Goal: Answer question/provide support

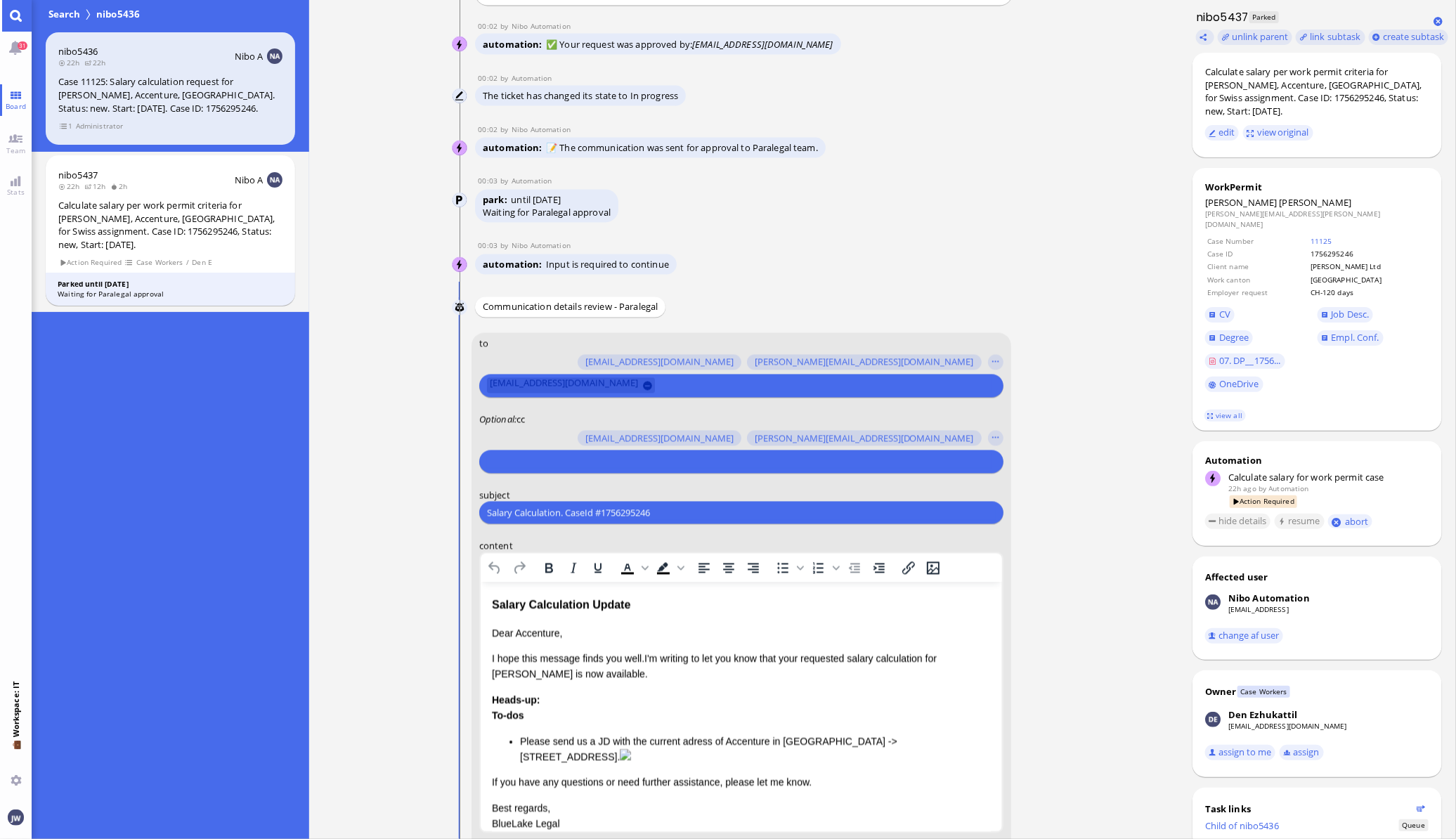
scroll to position [-263, 0]
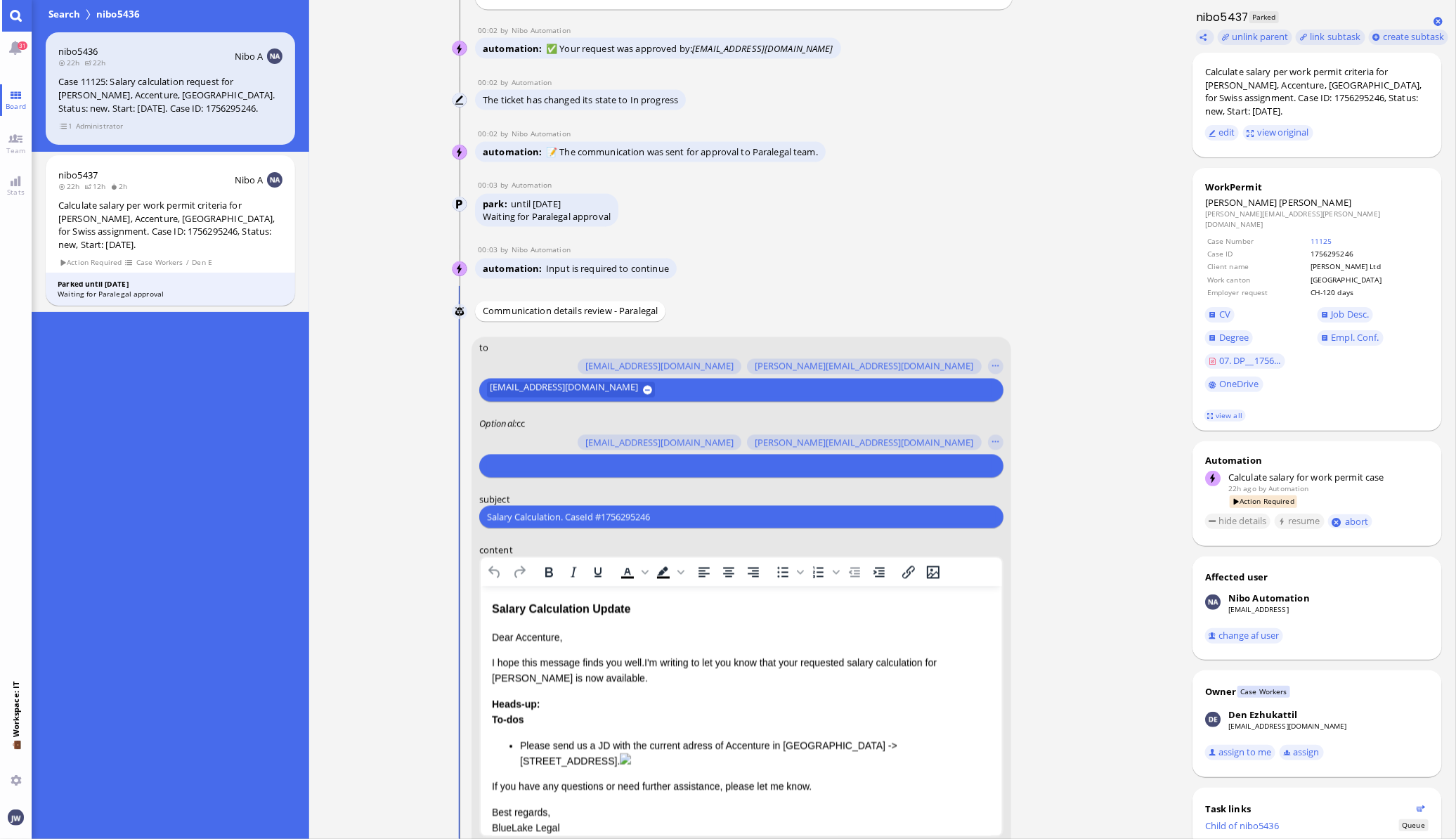
click at [554, 459] on input "text" at bounding box center [739, 466] width 505 height 15
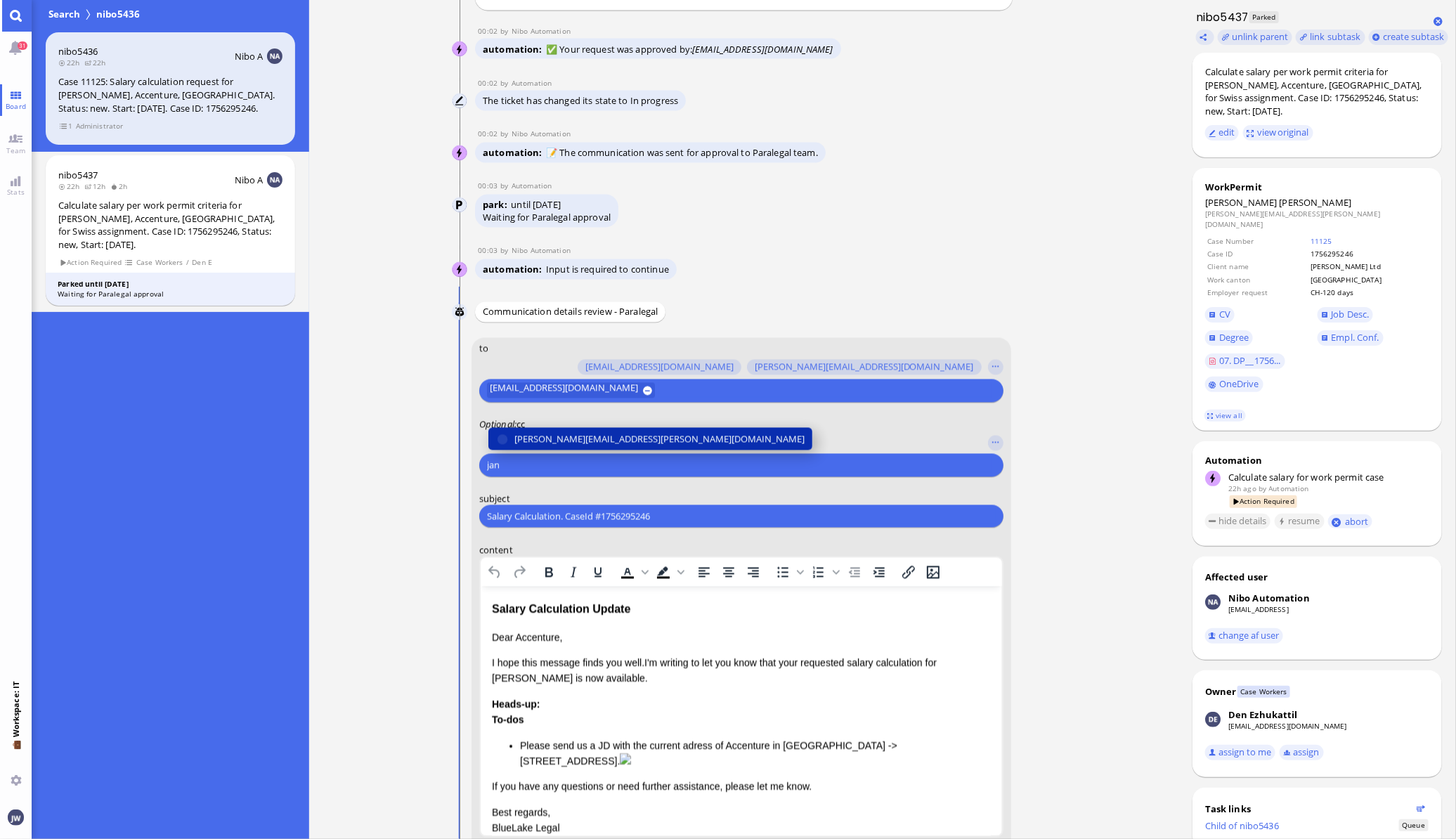
type input "jan"
click at [579, 434] on span "[PERSON_NAME][EMAIL_ADDRESS][PERSON_NAME][DOMAIN_NAME]" at bounding box center [659, 438] width 290 height 15
type input "anu"
click at [579, 434] on span "[PERSON_NAME][EMAIL_ADDRESS][DOMAIN_NAME]" at bounding box center [623, 438] width 219 height 15
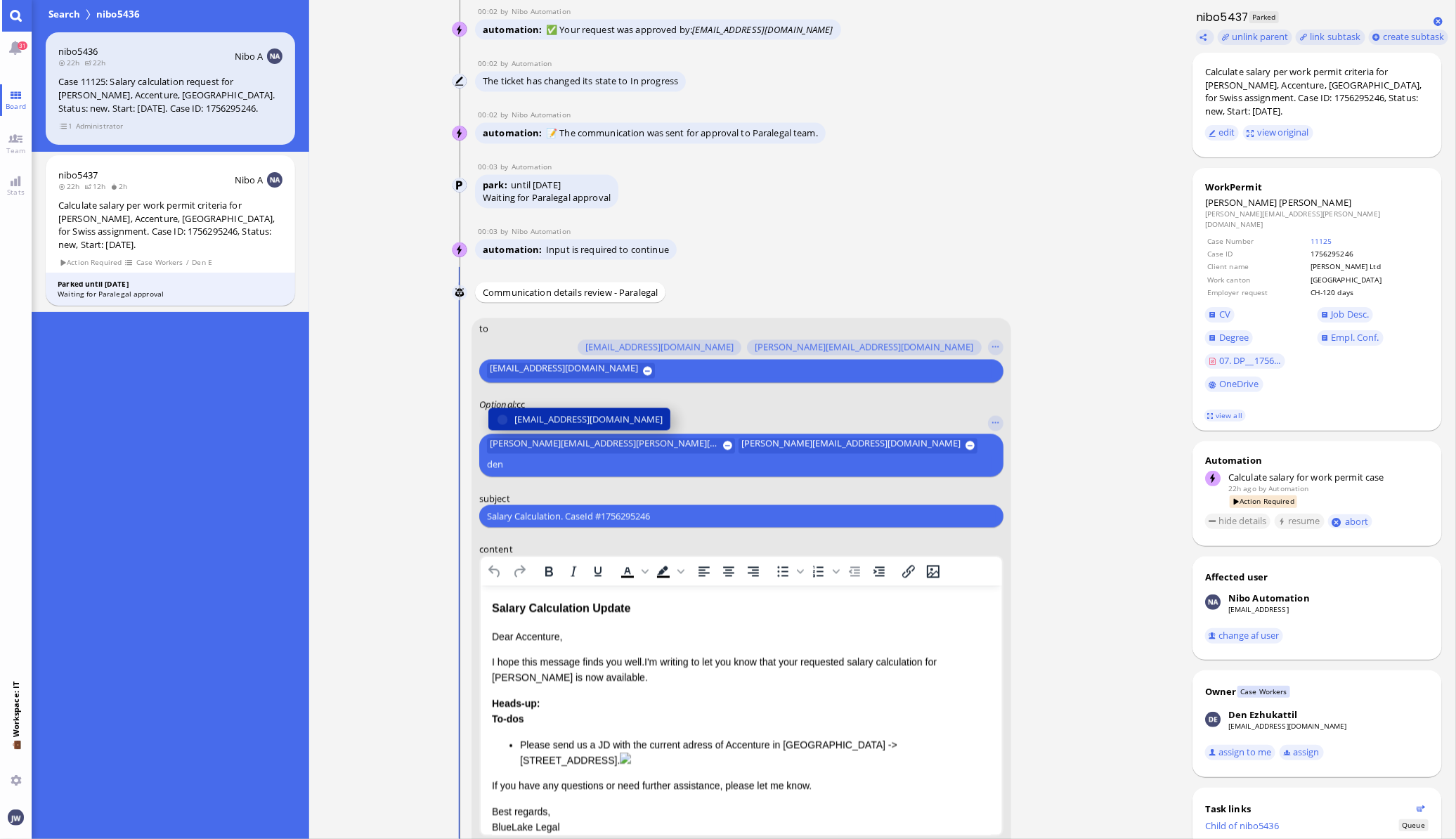
type input "den"
click at [579, 427] on span "[EMAIL_ADDRESS][DOMAIN_NAME]" at bounding box center [588, 419] width 148 height 15
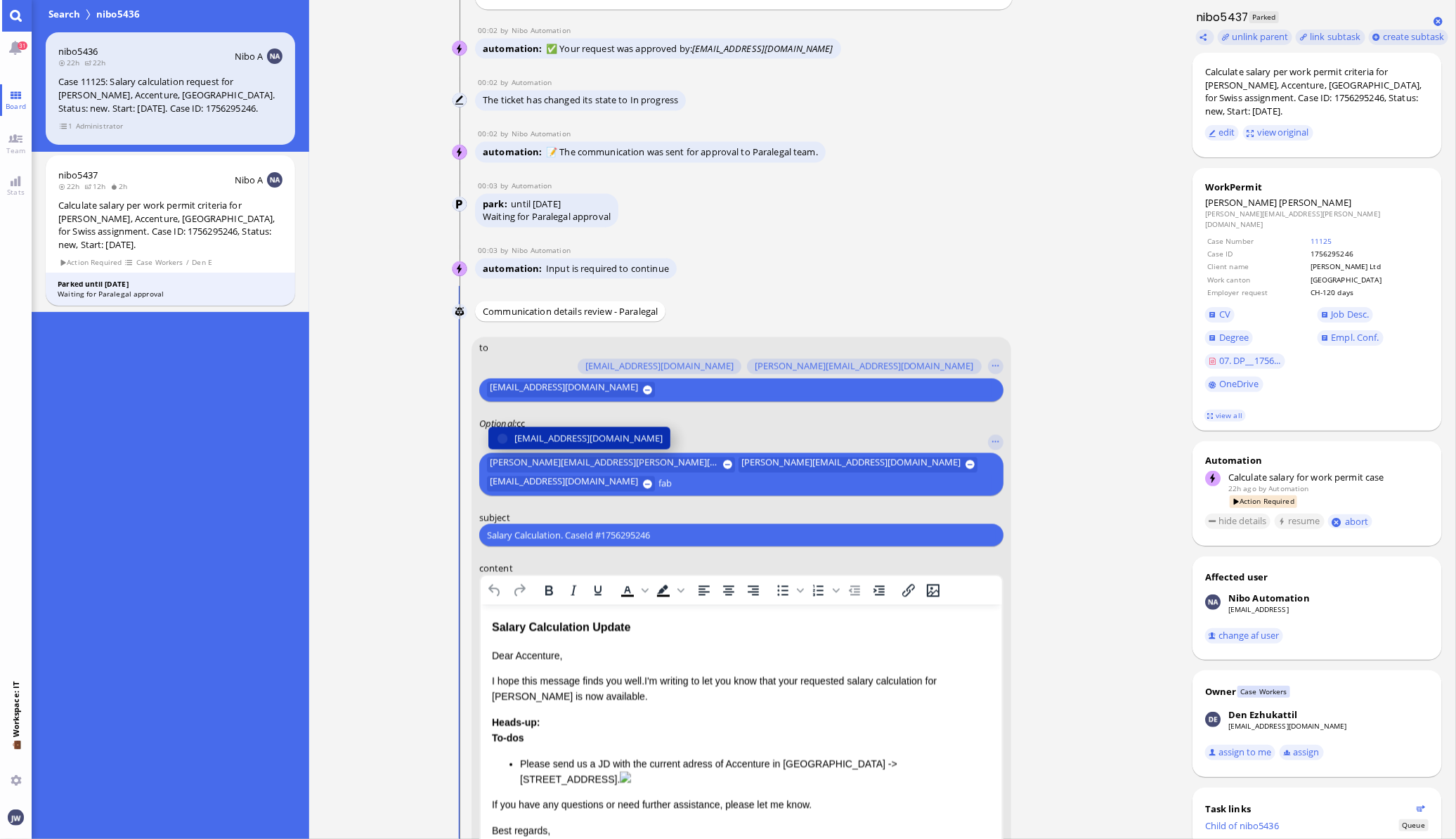
type input "fab"
click at [579, 434] on span "[EMAIL_ADDRESS][DOMAIN_NAME]" at bounding box center [588, 438] width 148 height 15
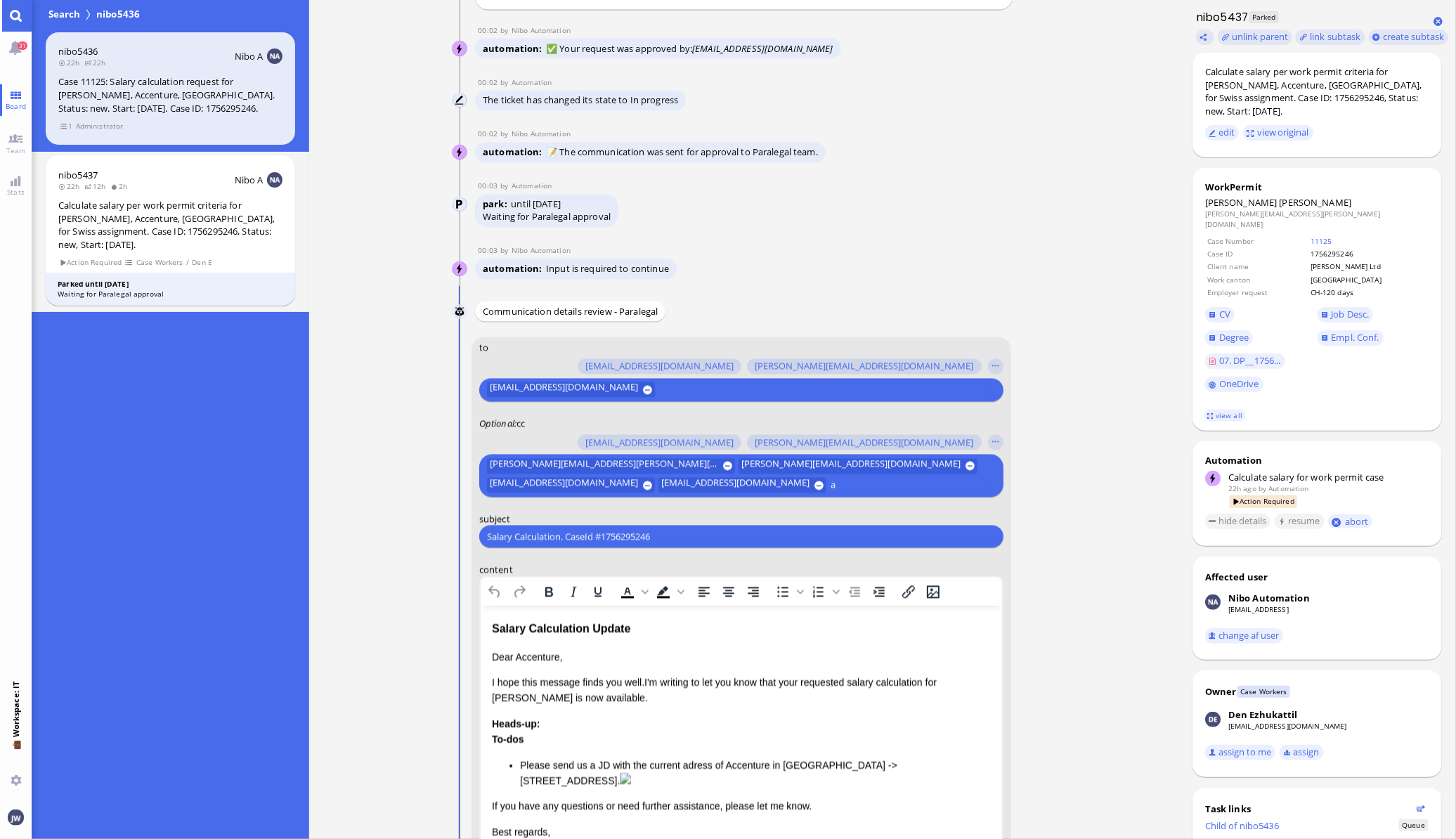
scroll to position [-281, 0]
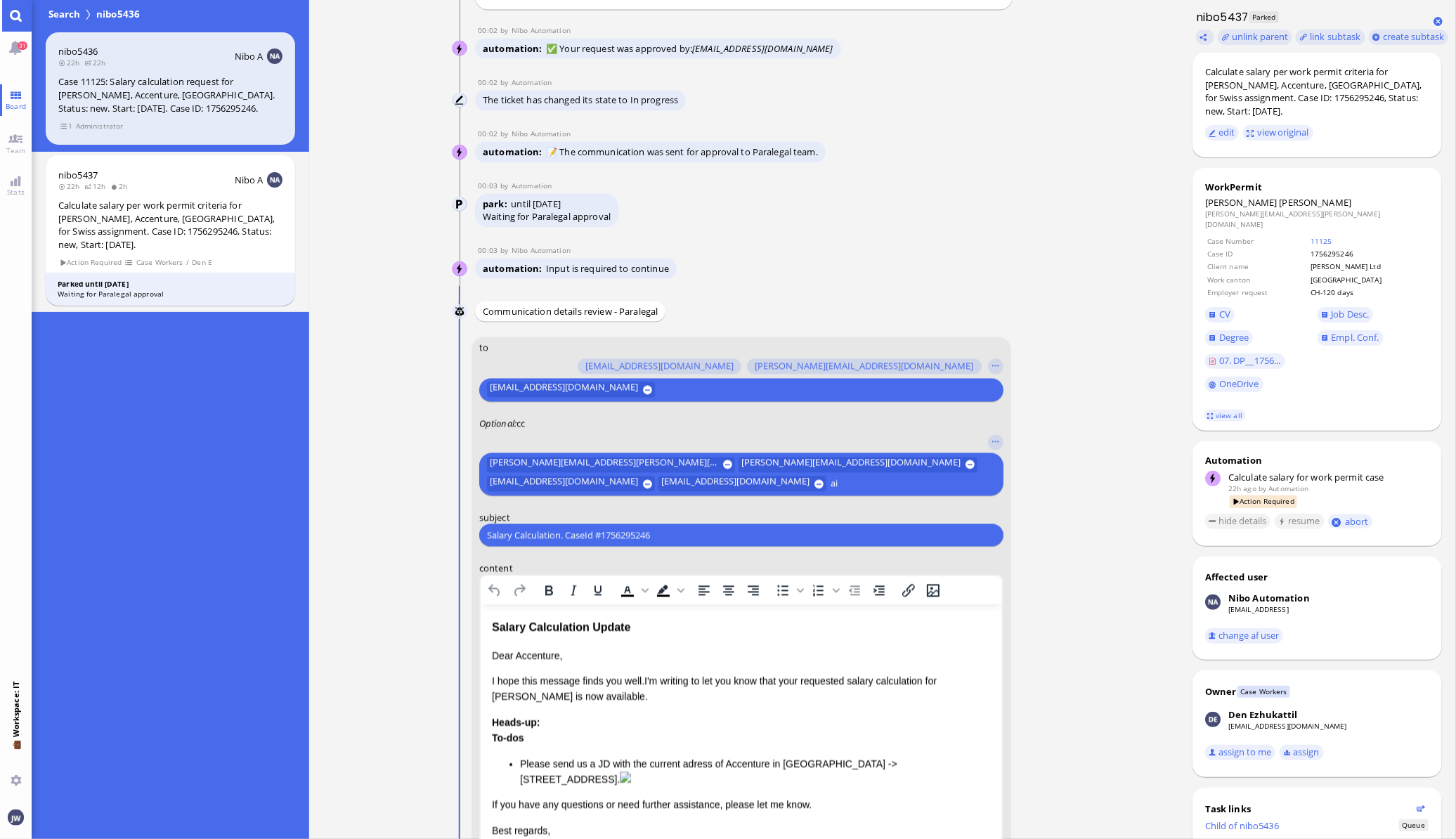
type input "a"
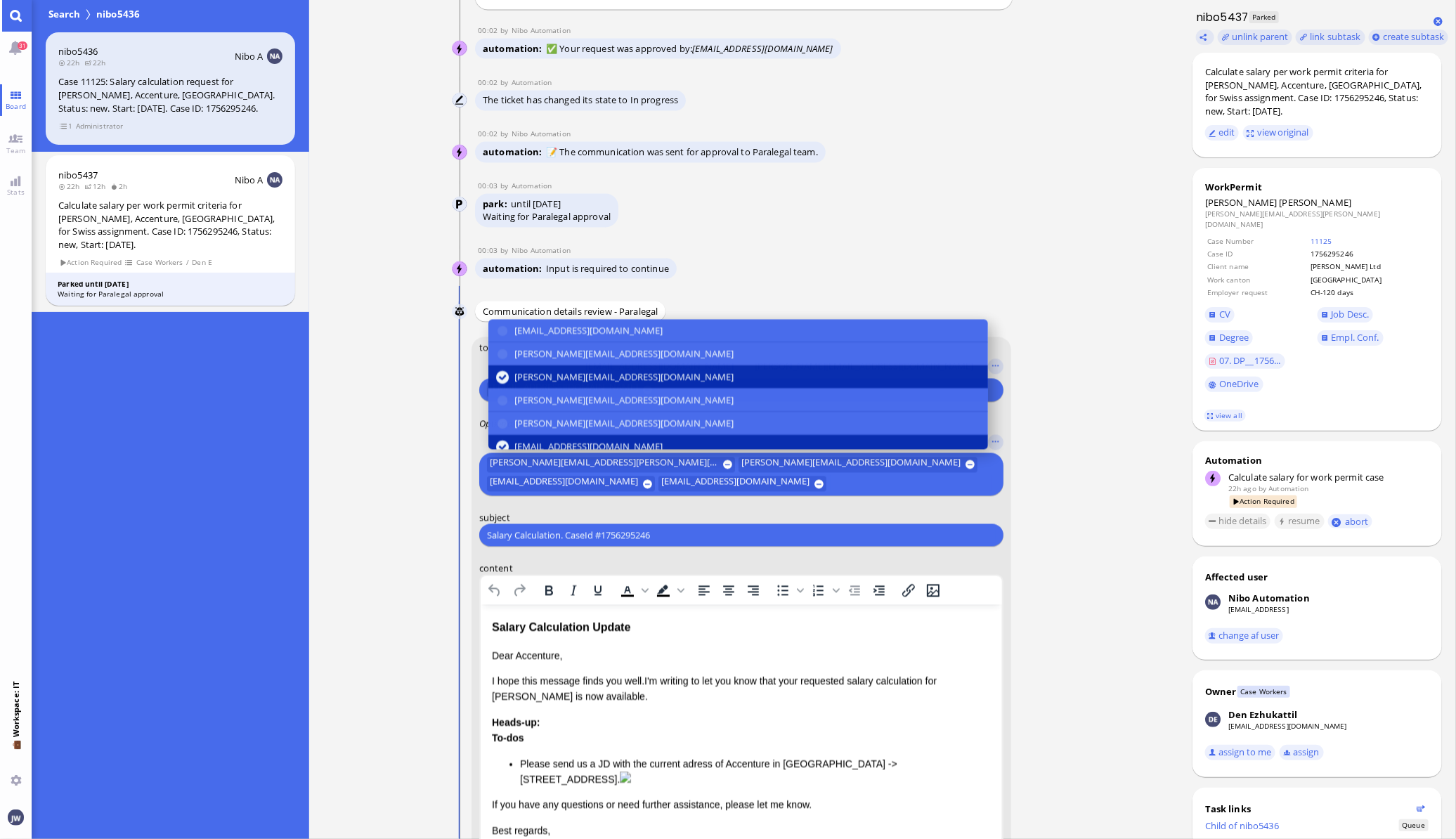
scroll to position [-282, 0]
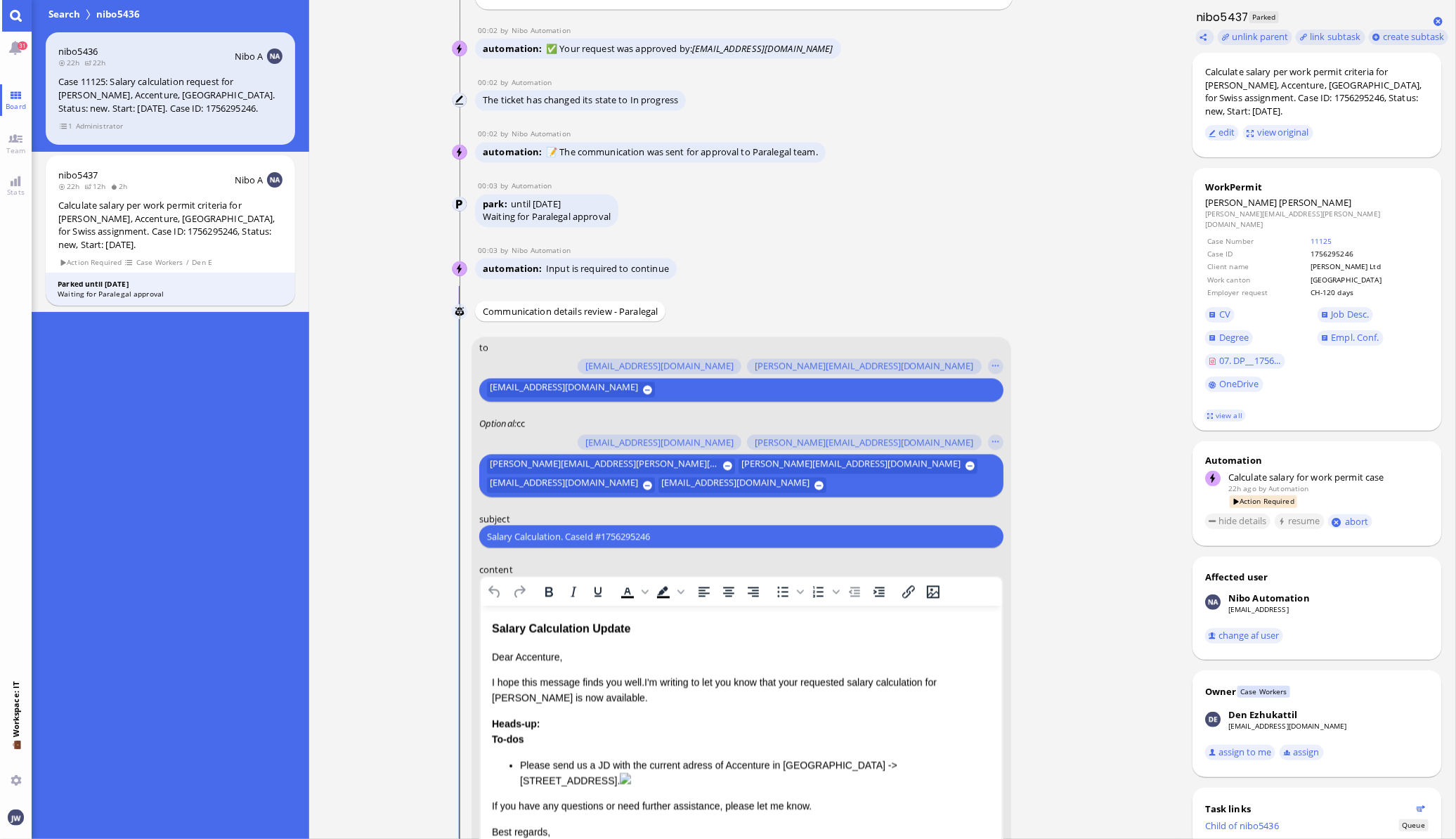
click at [762, 530] on input "Salary Calculation. CaseId #1756295246" at bounding box center [741, 537] width 509 height 15
click at [574, 530] on input "Salary Calculation. CaseId #1756295246" at bounding box center [741, 537] width 509 height 15
paste input "AW: PazPerTout new case: [PERSON_NAME] (1756295246 / 10150706), Employer Reques…"
type input "AW: PazPerTout new case: [PERSON_NAME] (1756295246 / 10150706), Employer Reques…"
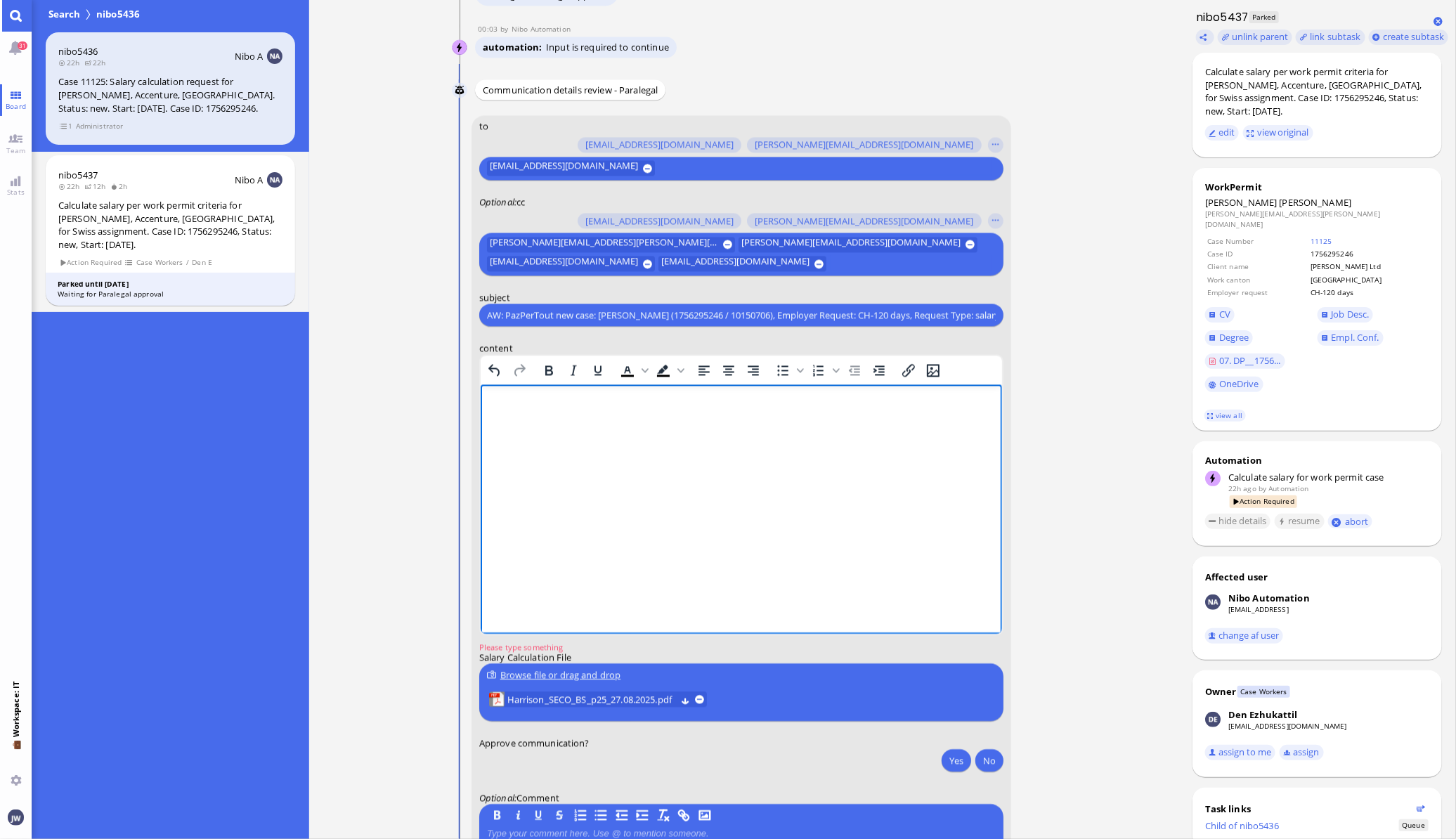
scroll to position [-19, 0]
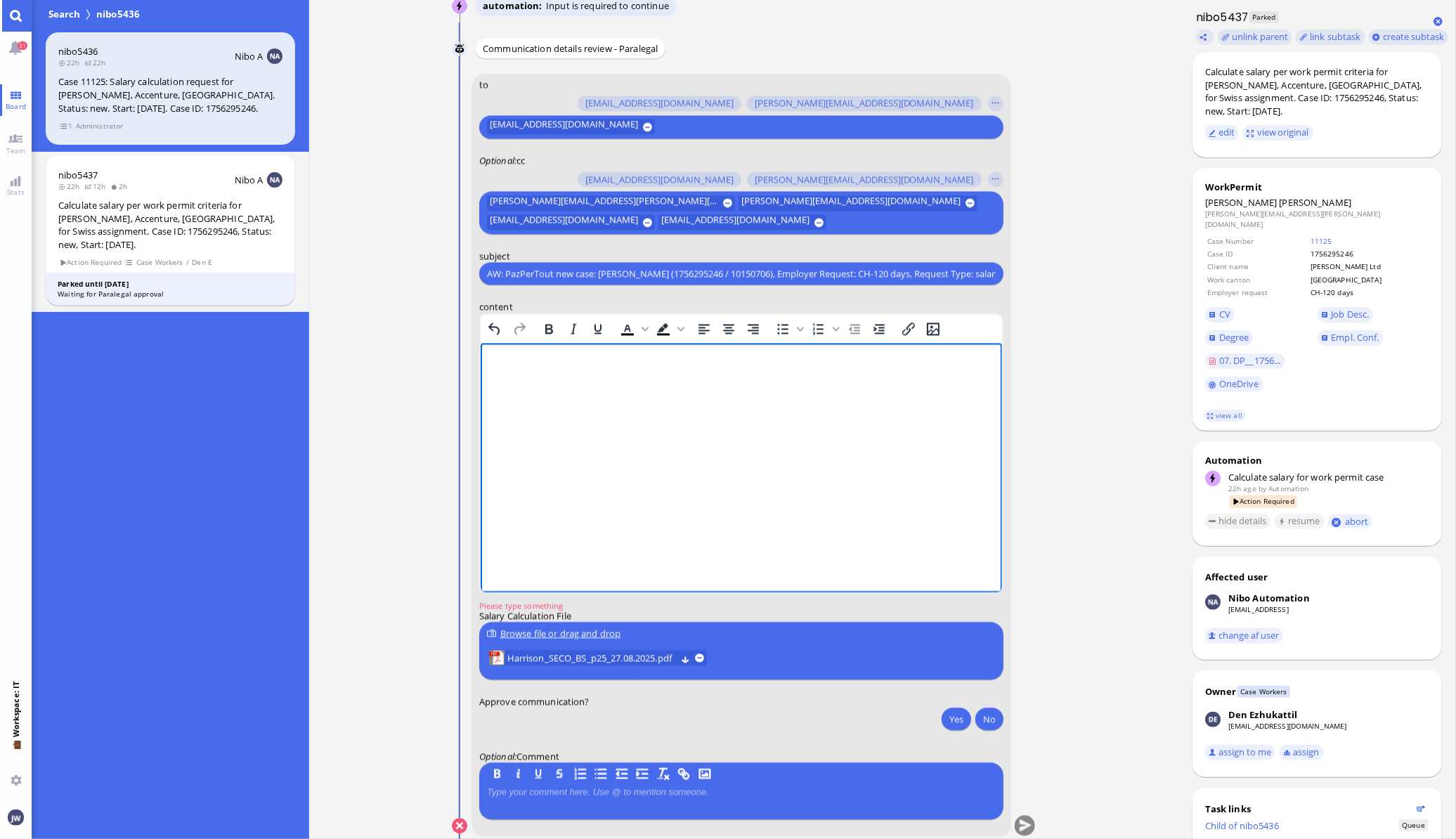
click at [550, 381] on html at bounding box center [740, 362] width 521 height 38
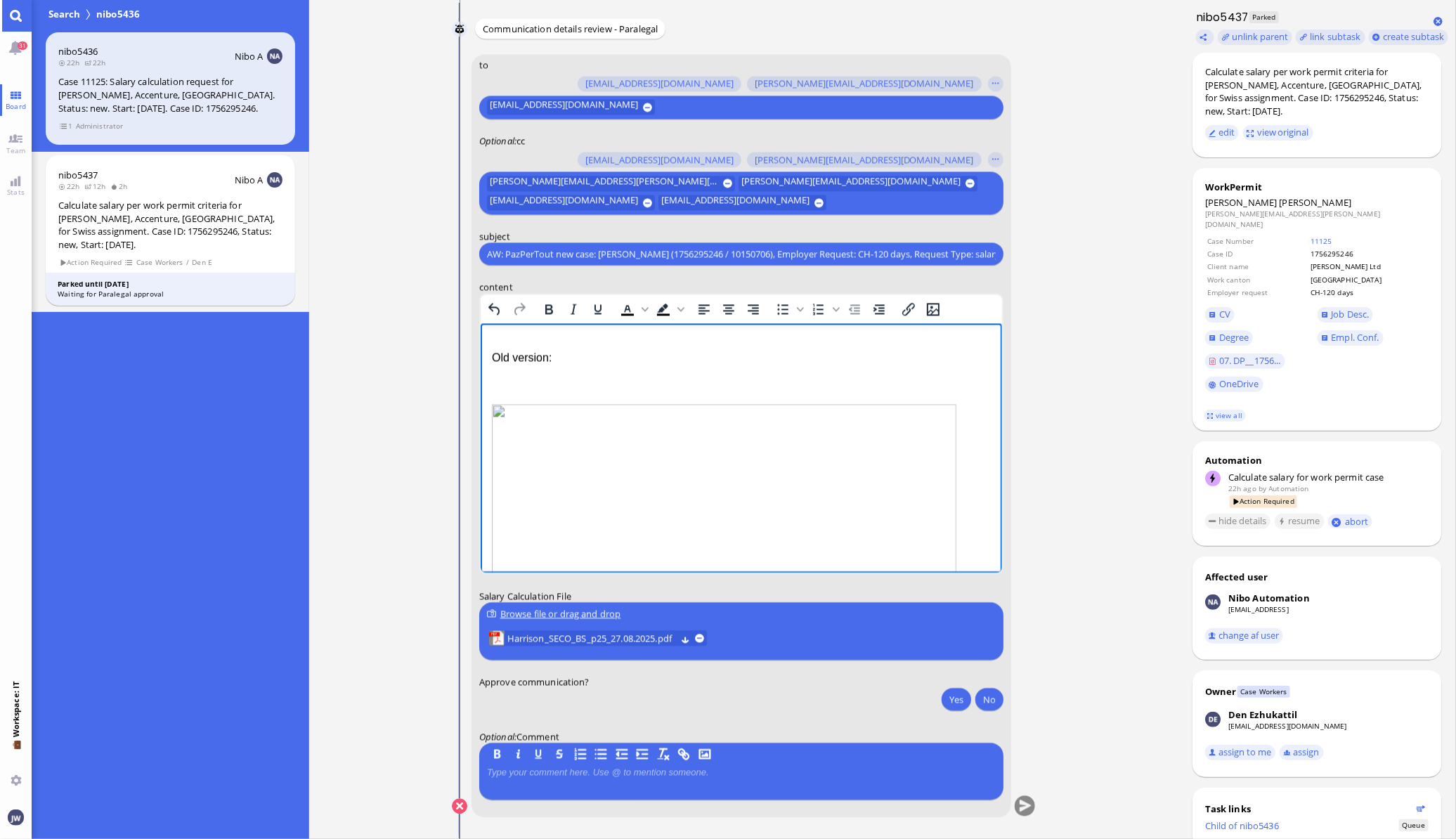
scroll to position [0, 0]
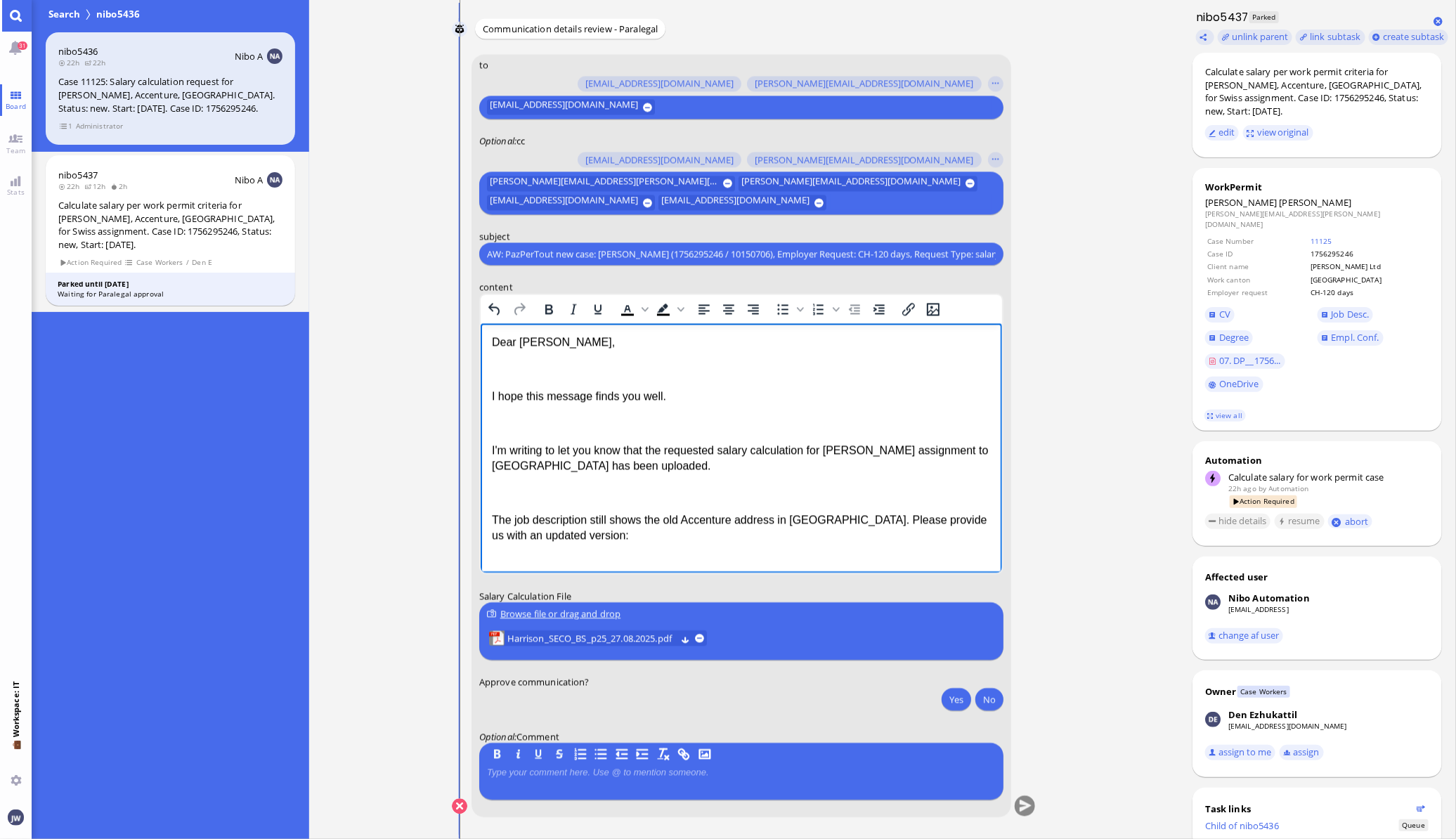
click at [602, 376] on p "Rich Text Area. Press ALT-0 for help." at bounding box center [740, 368] width 499 height 16
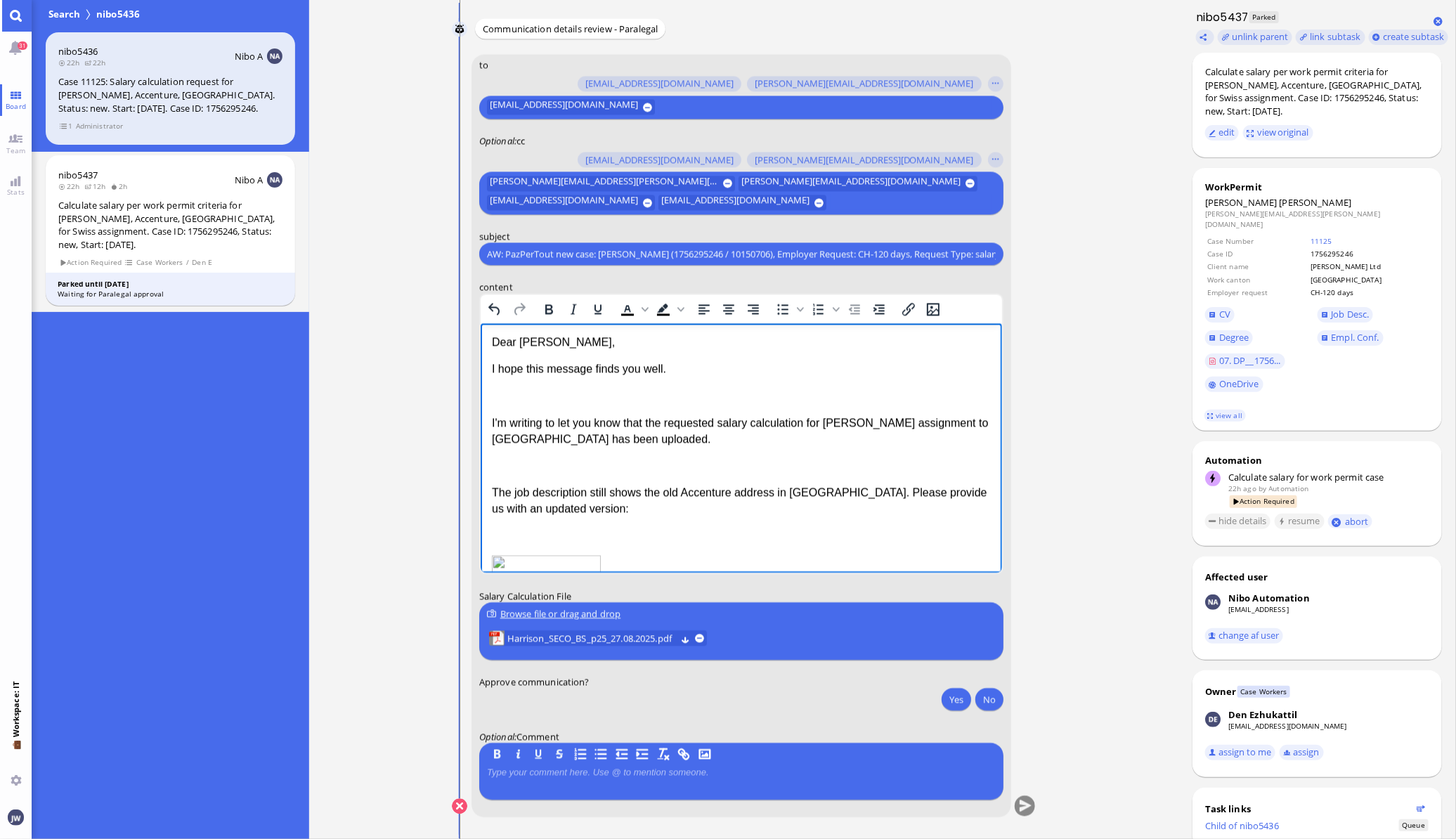
click at [528, 399] on p "Rich Text Area. Press ALT-0 for help." at bounding box center [740, 397] width 499 height 16
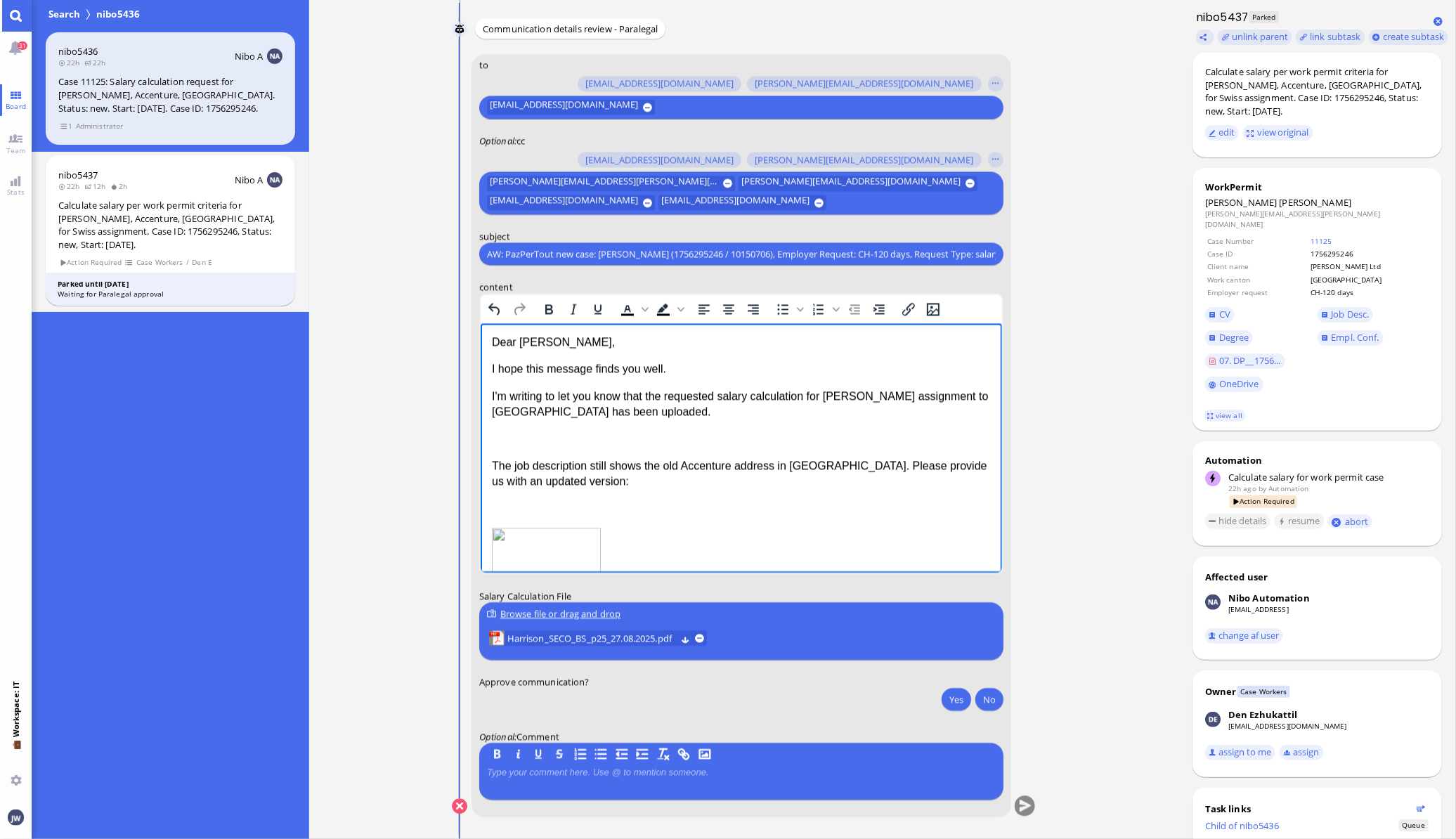
click at [532, 437] on p "Rich Text Area. Press ALT-0 for help." at bounding box center [740, 439] width 499 height 16
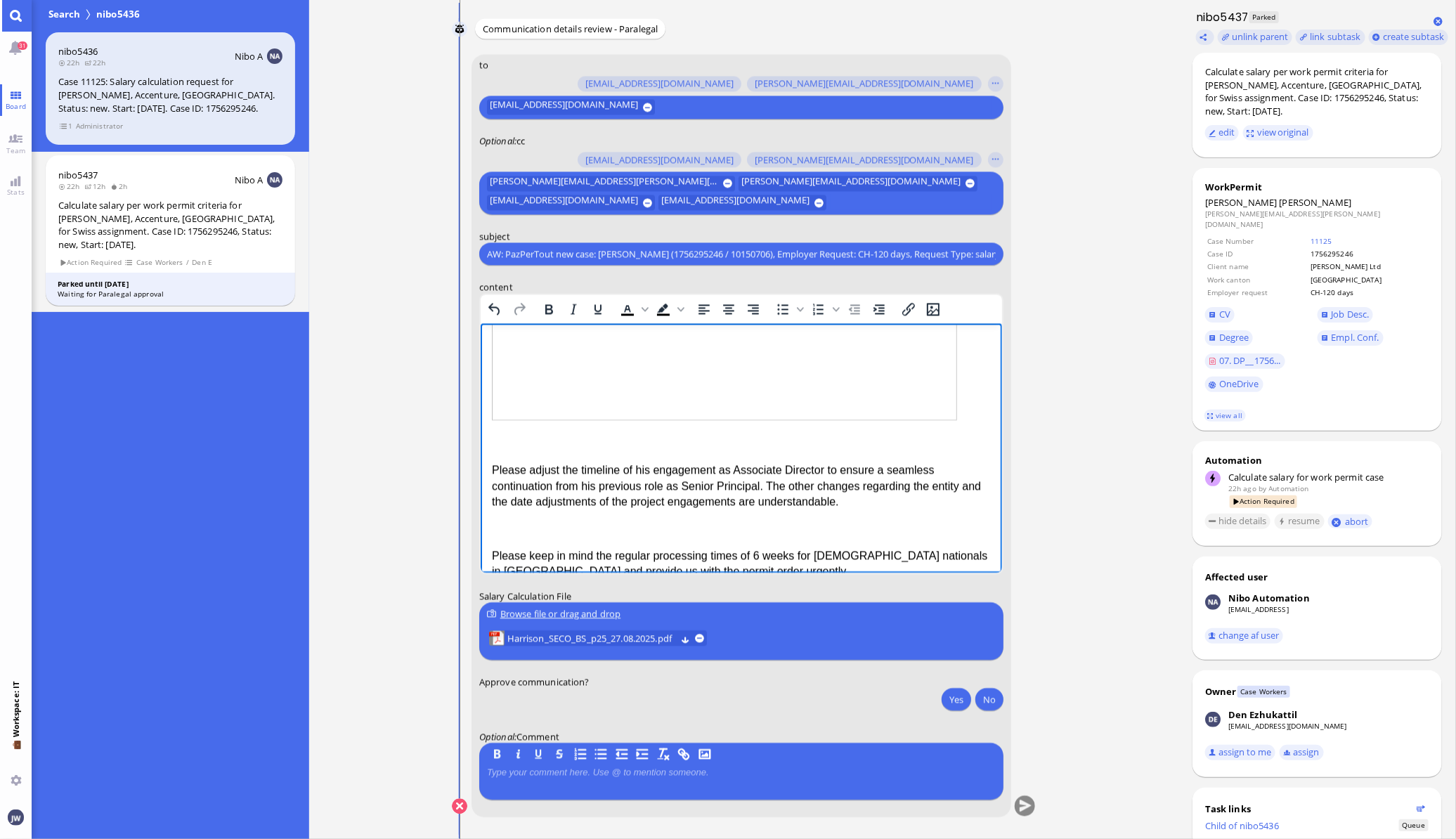
scroll to position [946, 0]
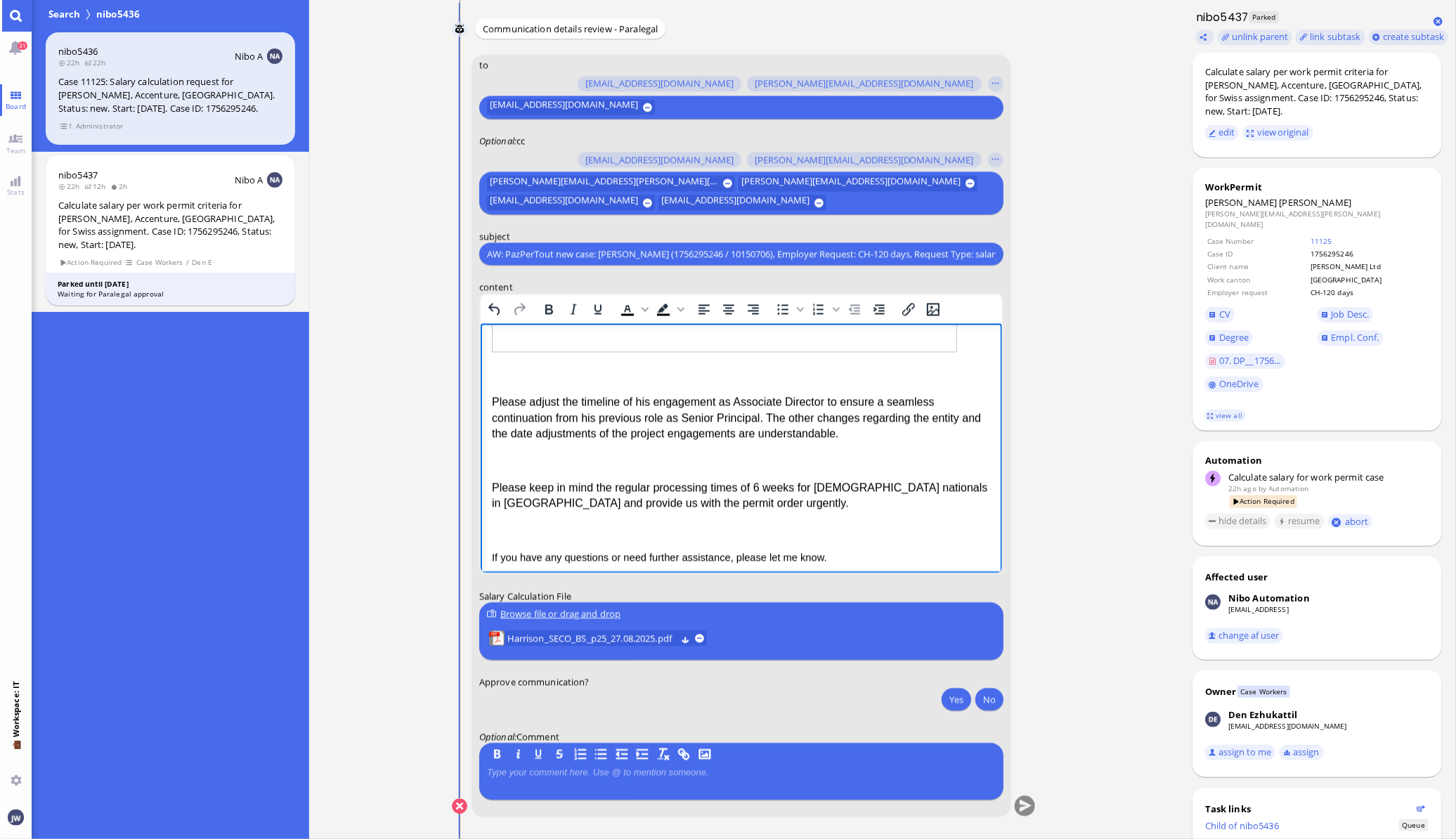
click at [539, 458] on p "Rich Text Area. Press ALT-0 for help." at bounding box center [740, 461] width 499 height 16
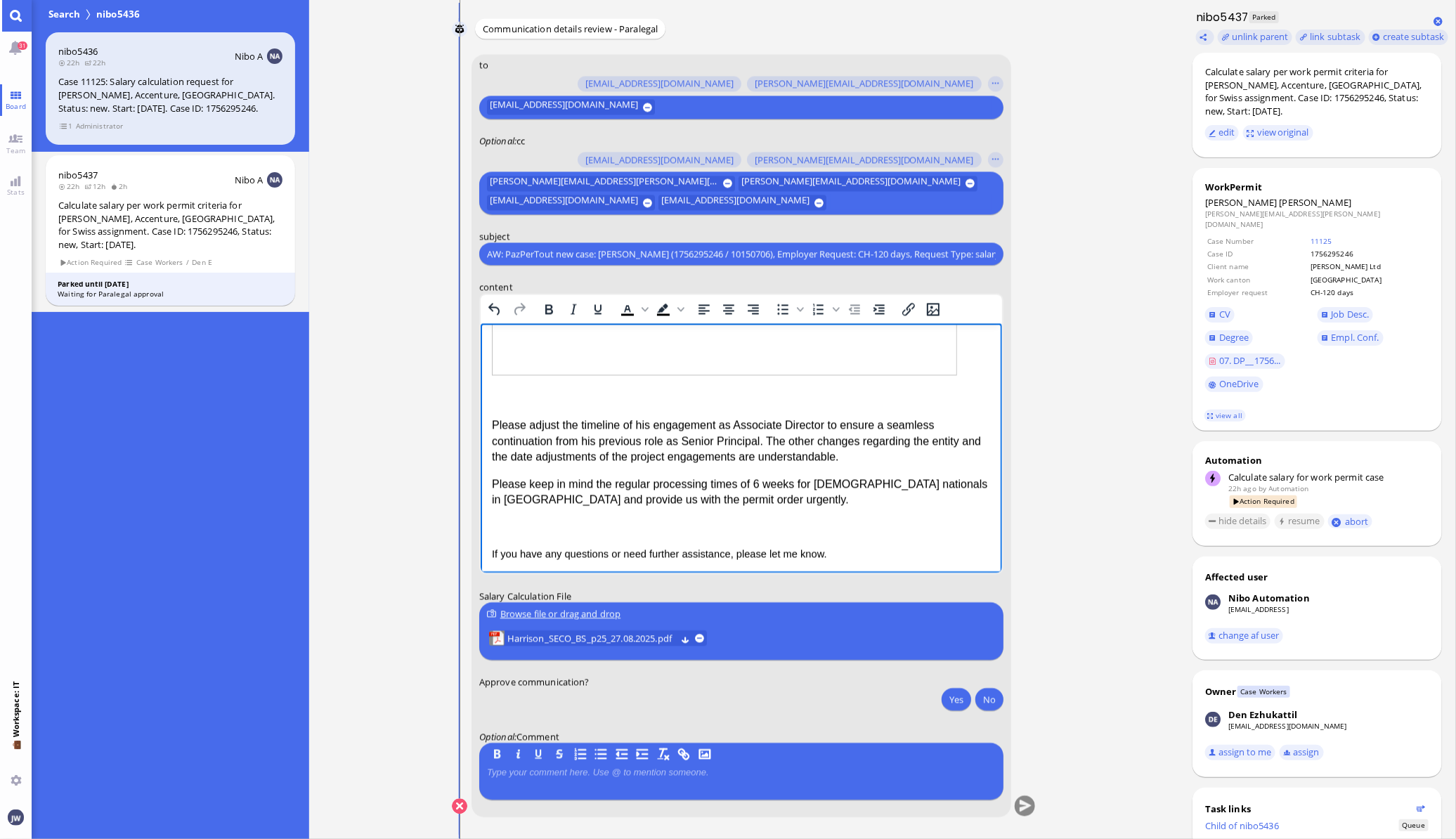
scroll to position [920, 0]
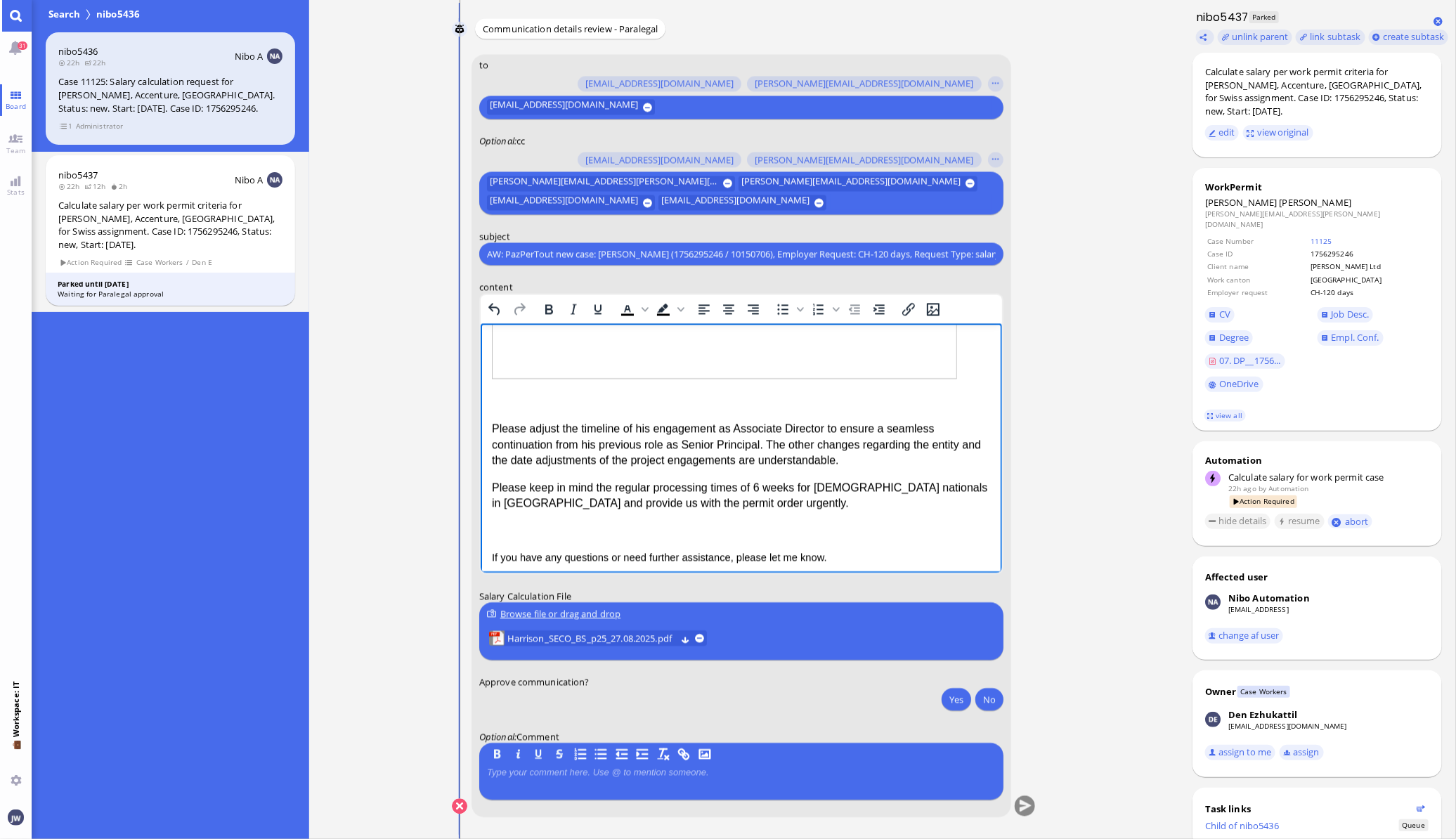
click at [525, 522] on p "Rich Text Area. Press ALT-0 for help." at bounding box center [740, 530] width 499 height 16
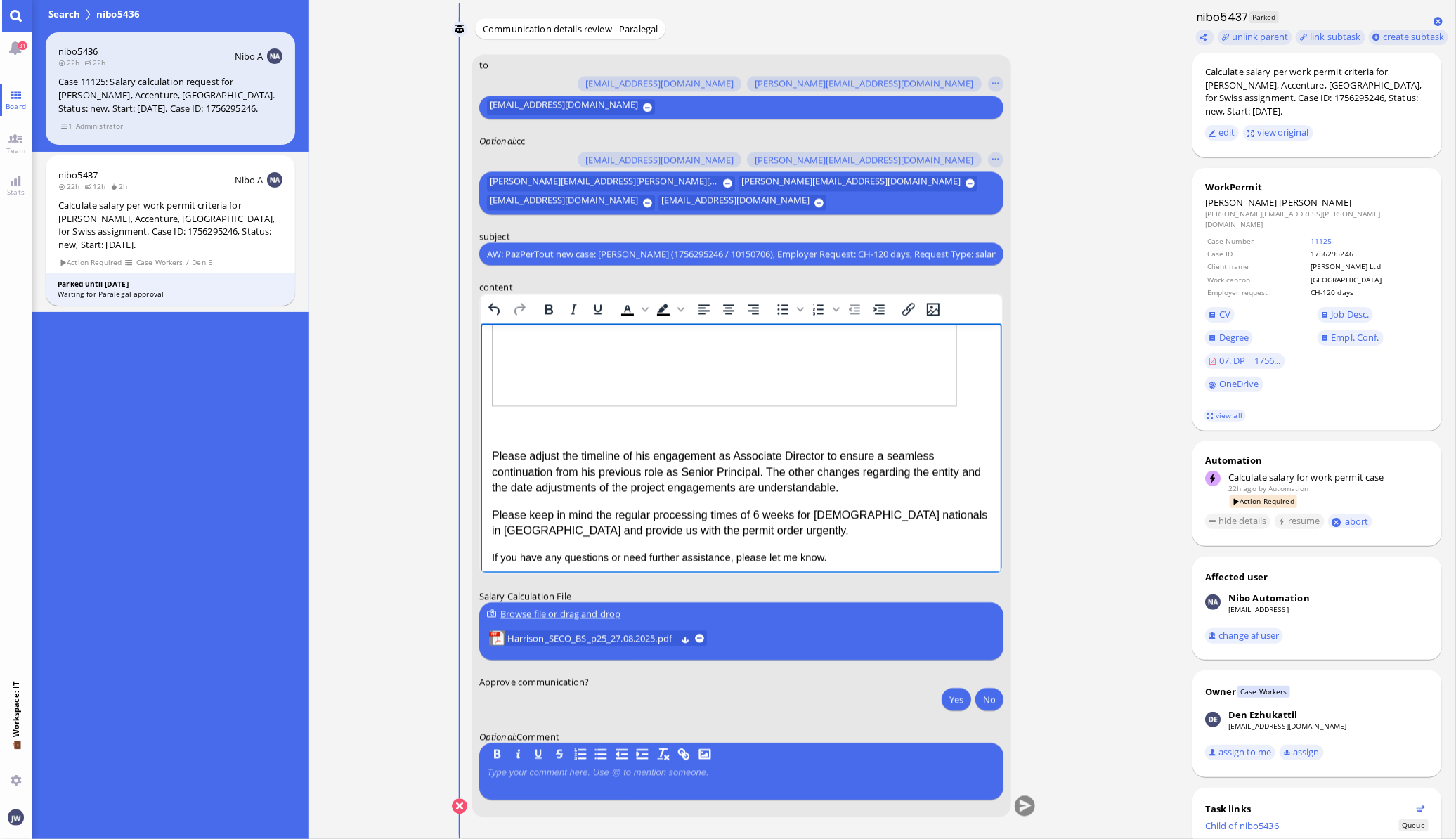
click at [521, 429] on p "Rich Text Area. Press ALT-0 for help." at bounding box center [740, 429] width 499 height 16
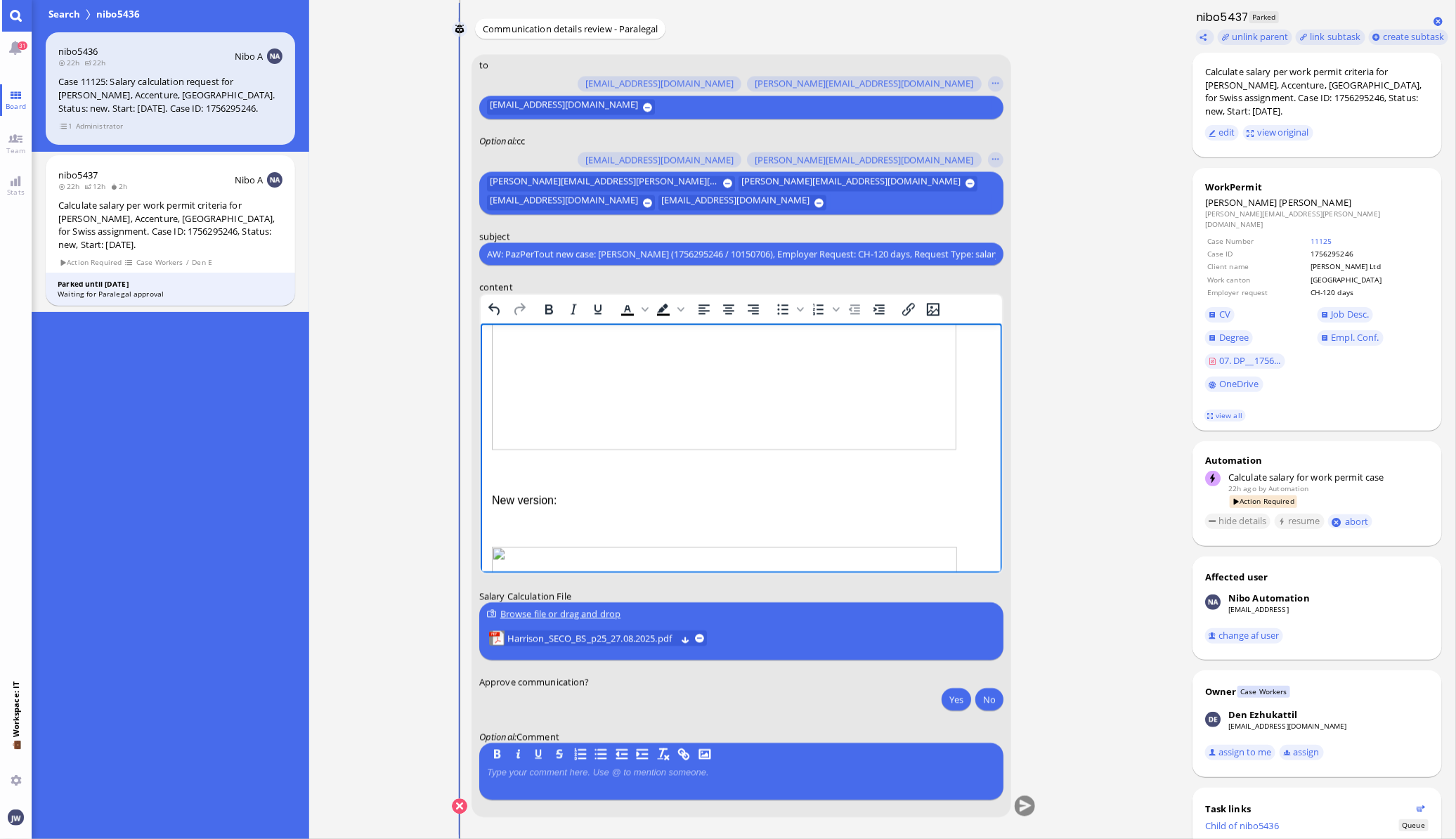
scroll to position [602, 0]
click at [528, 416] on p "Rich Text Area. Press ALT-0 for help." at bounding box center [740, 423] width 499 height 16
click at [540, 434] on p "Rich Text Area. Press ALT-0 for help." at bounding box center [740, 433] width 499 height 16
click at [523, 383] on p "Rich Text Area. Press ALT-0 for help." at bounding box center [740, 378] width 499 height 16
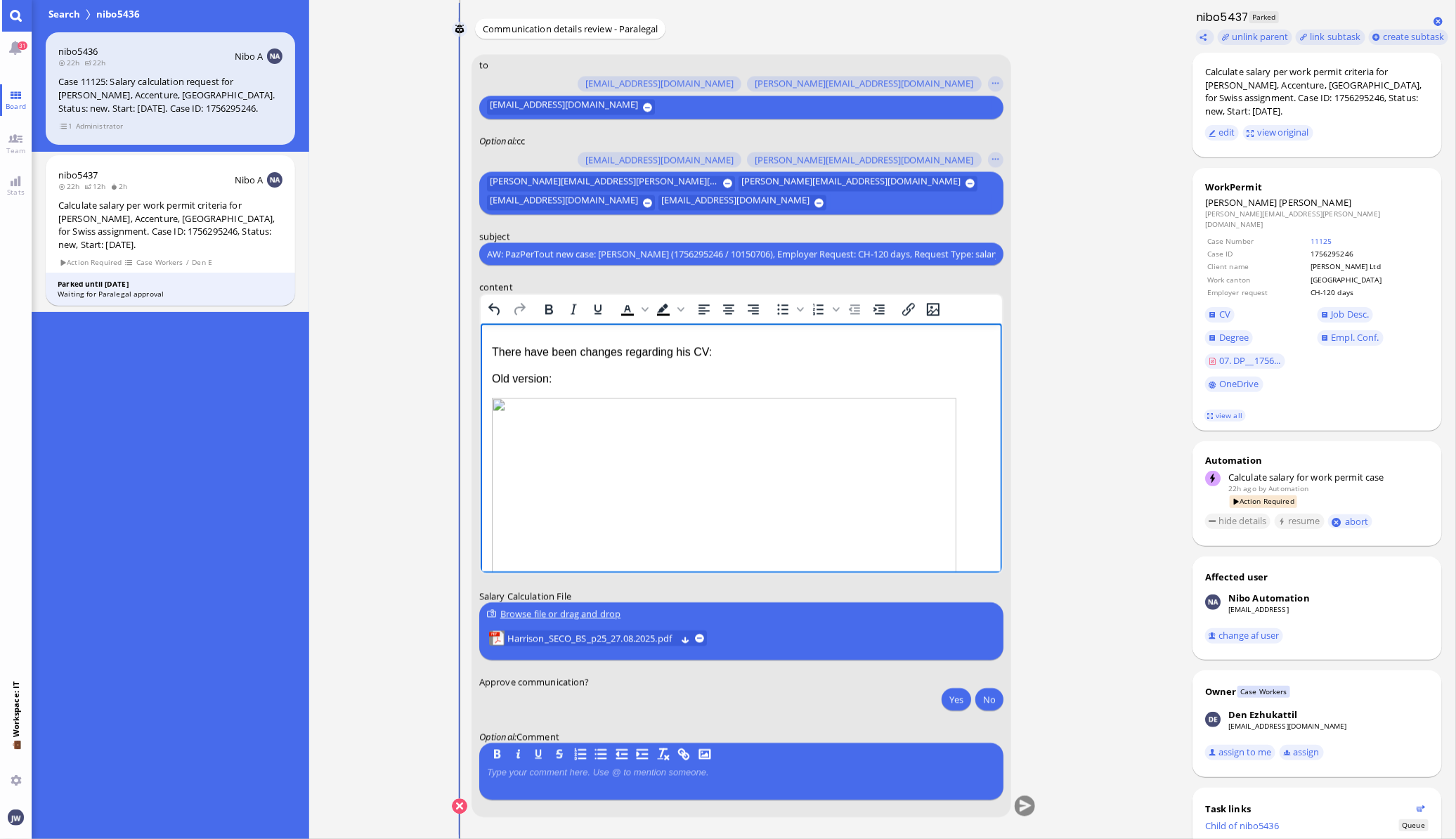
scroll to position [75, 0]
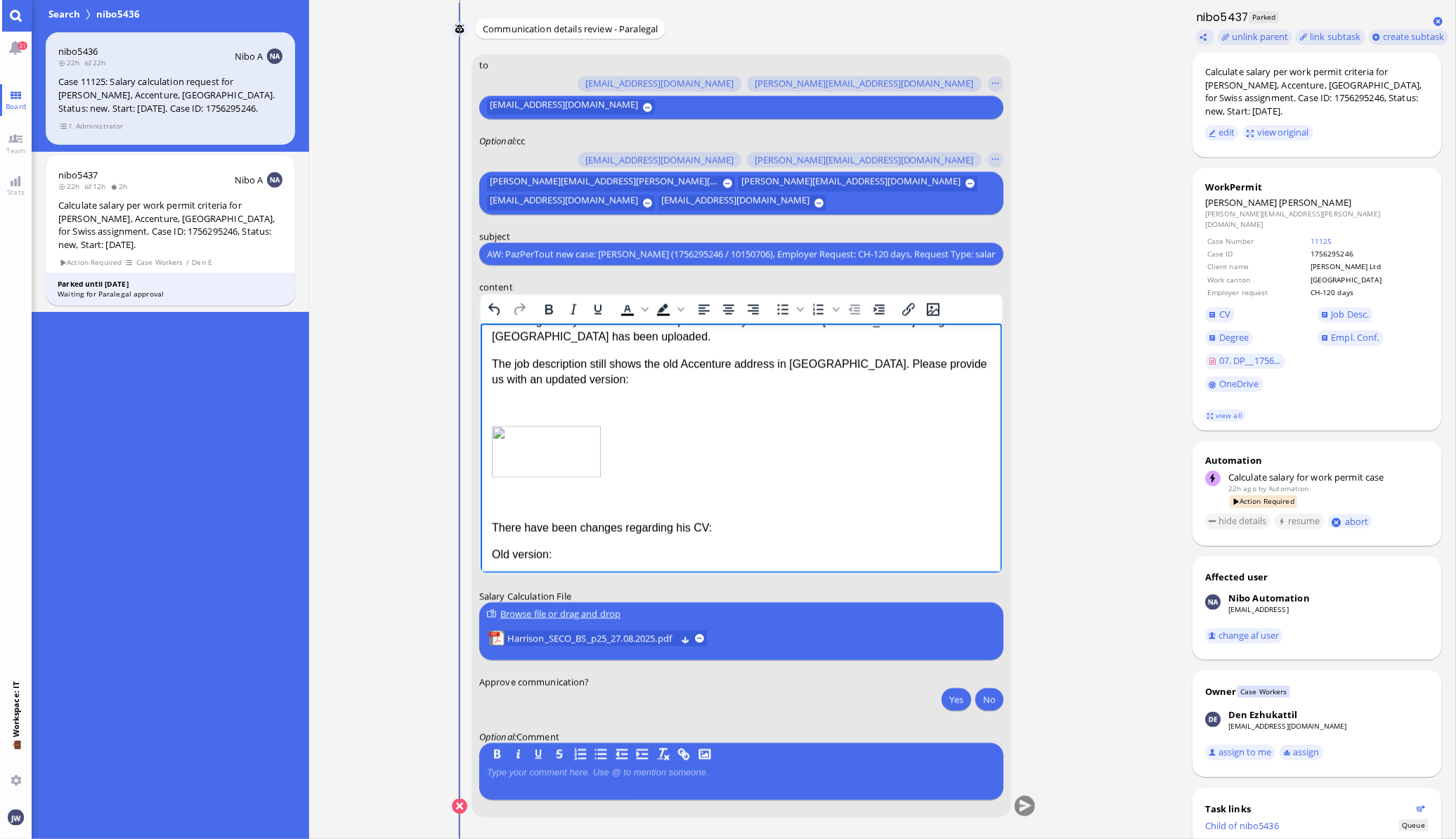
click at [578, 525] on span "There have been changes regarding his CV:" at bounding box center [601, 527] width 220 height 12
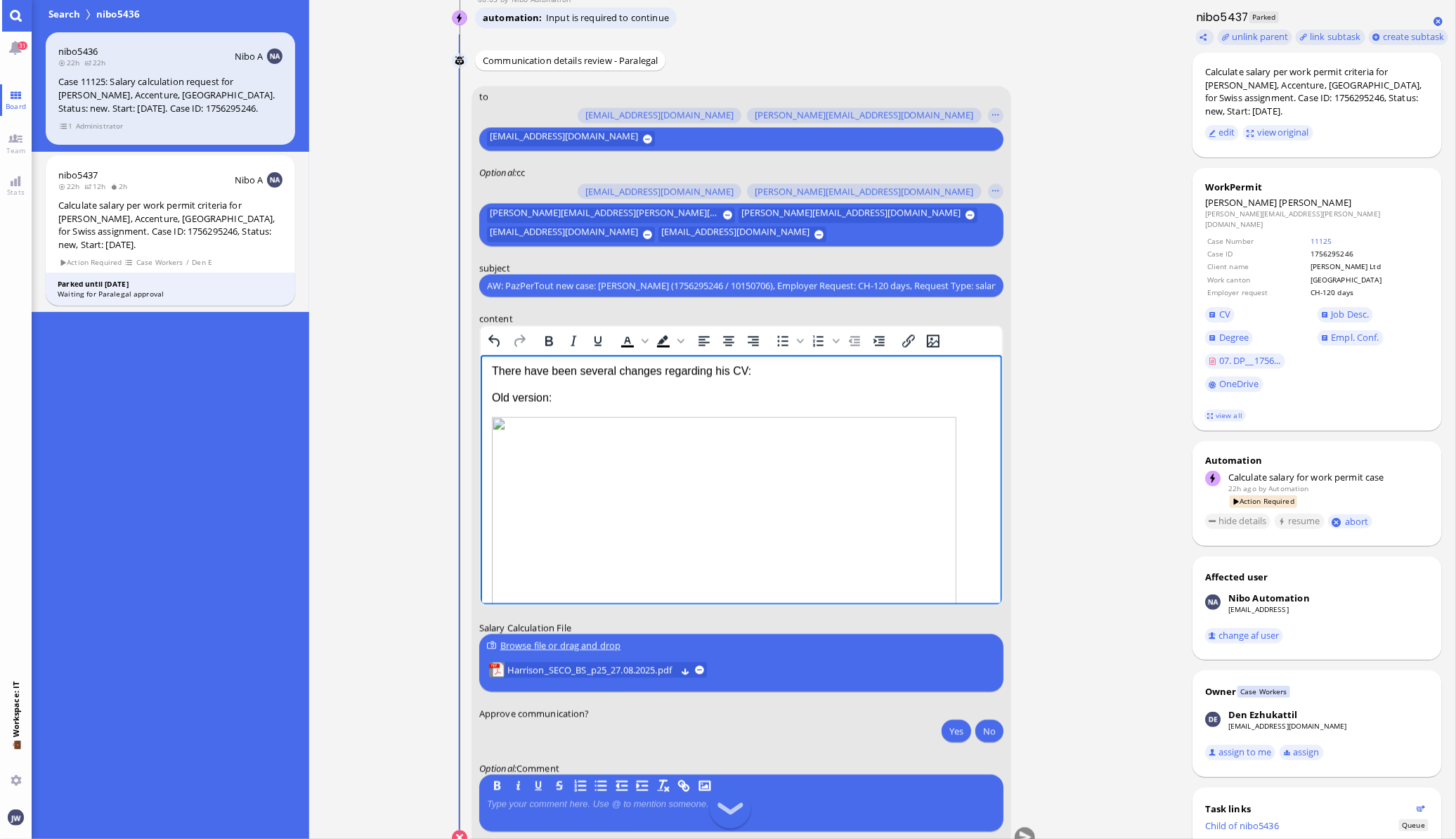
scroll to position [0, 0]
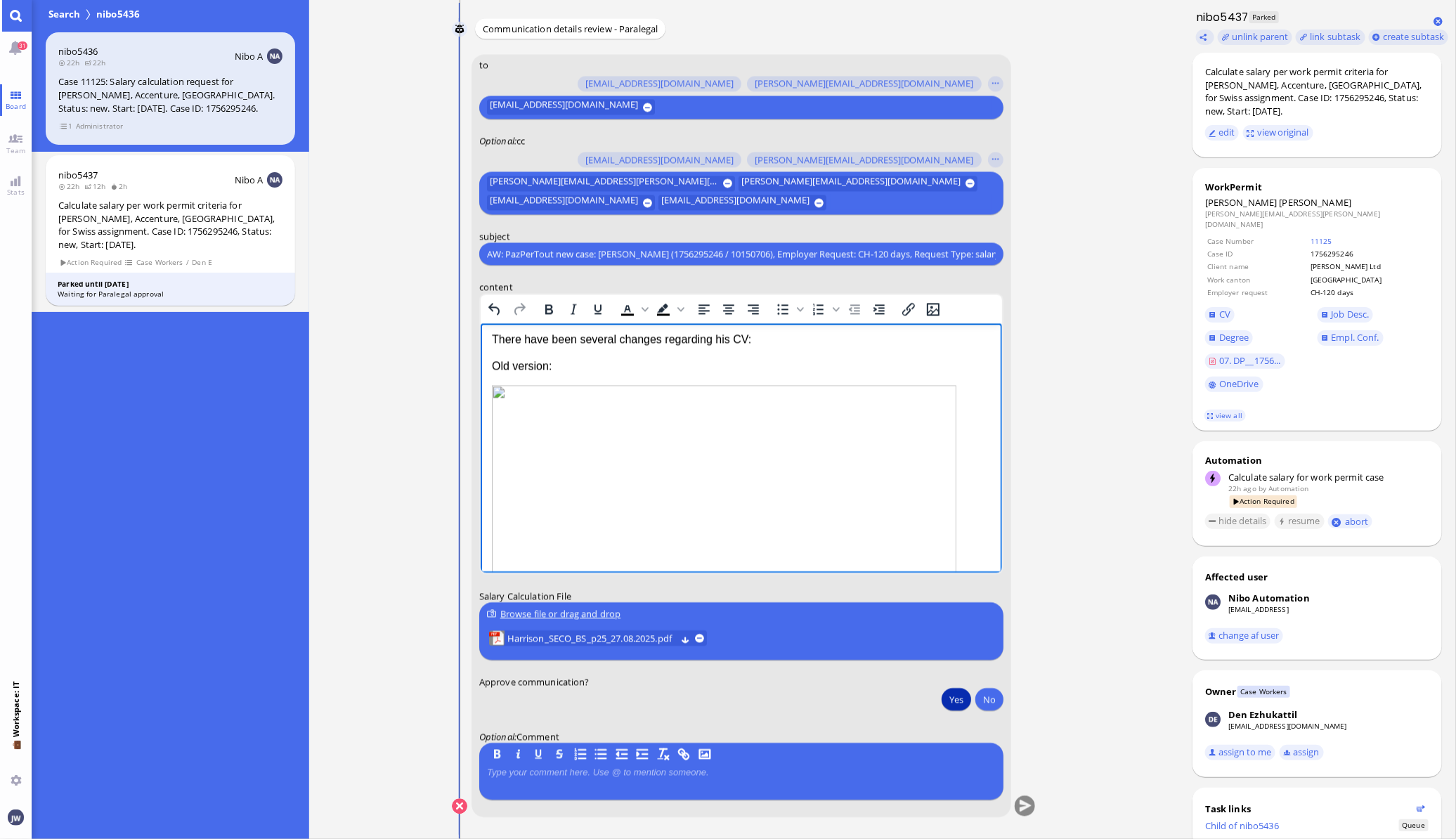
click at [951, 705] on button "Yes" at bounding box center [956, 698] width 29 height 22
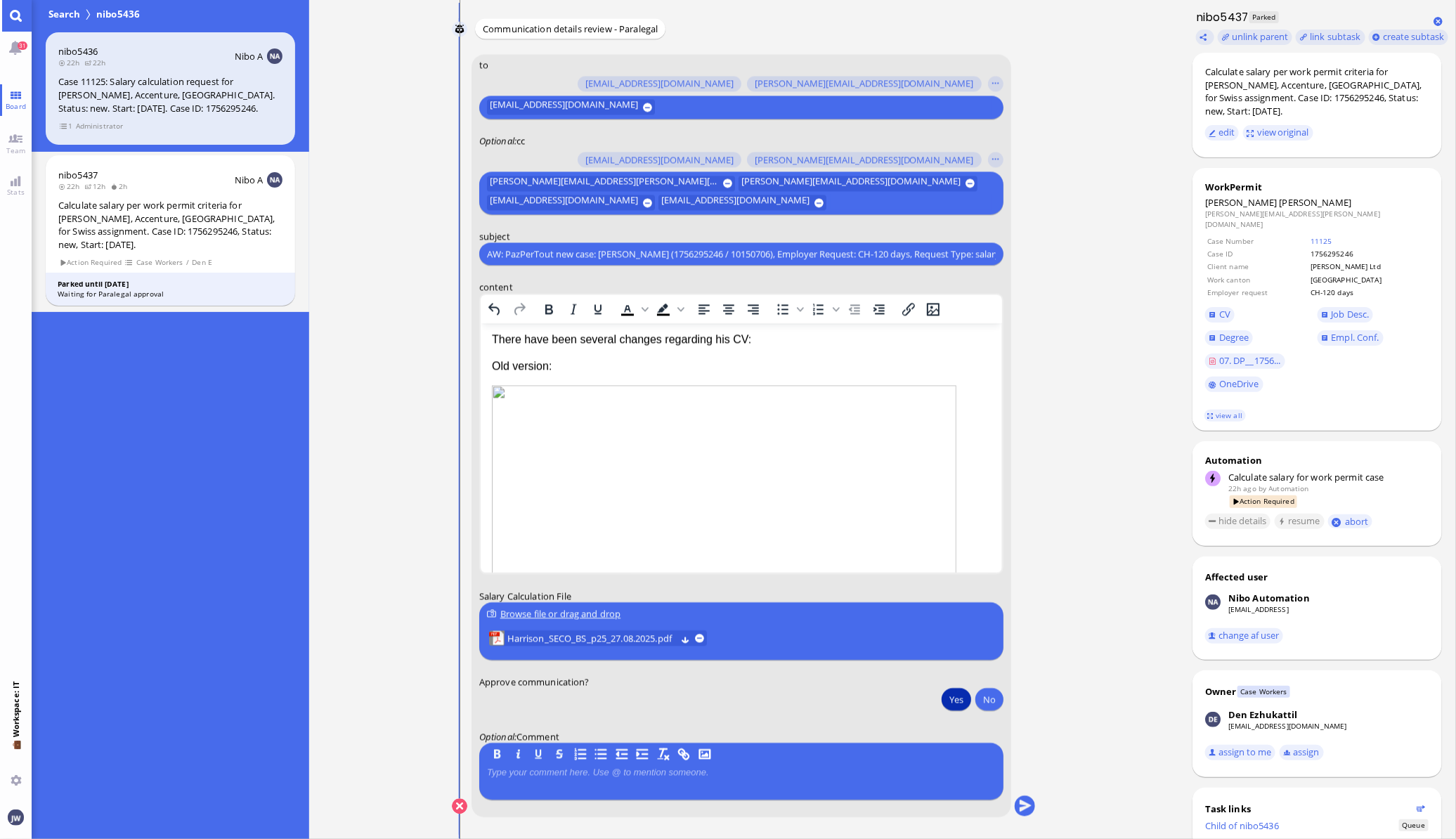
type button "true"
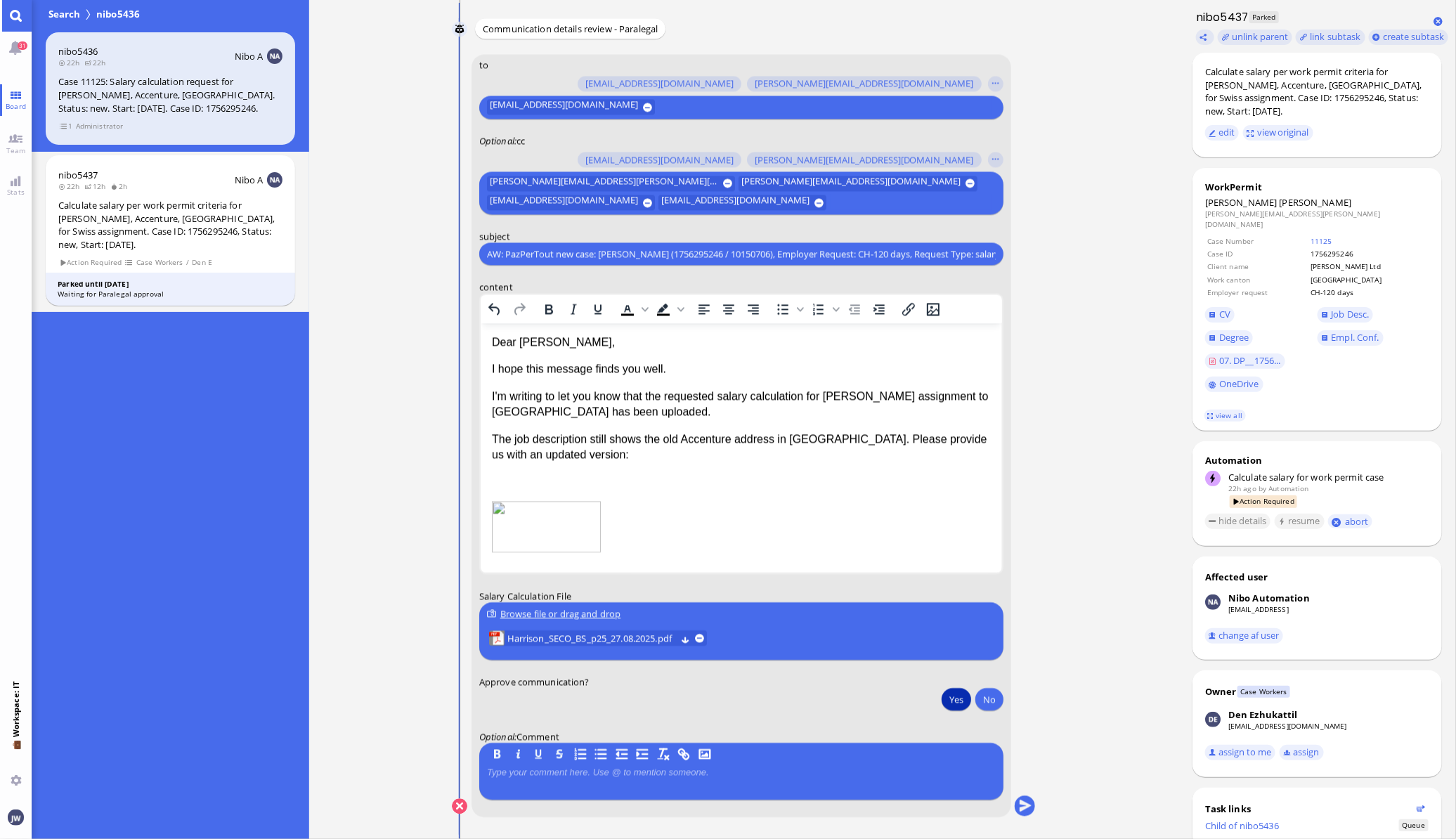
click at [615, 613] on div "Browse file or drag and drop" at bounding box center [741, 612] width 509 height 15
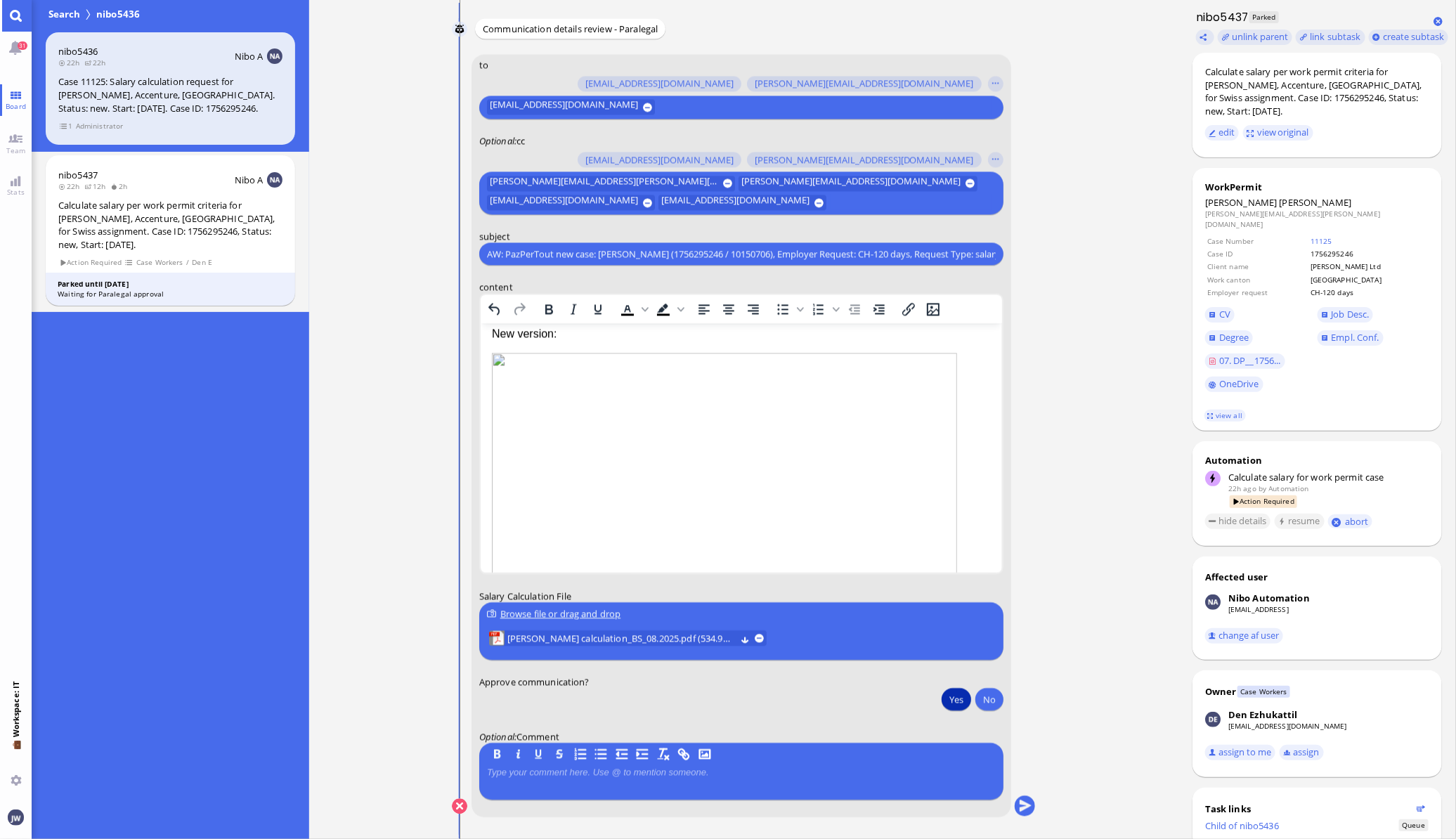
scroll to position [785, 0]
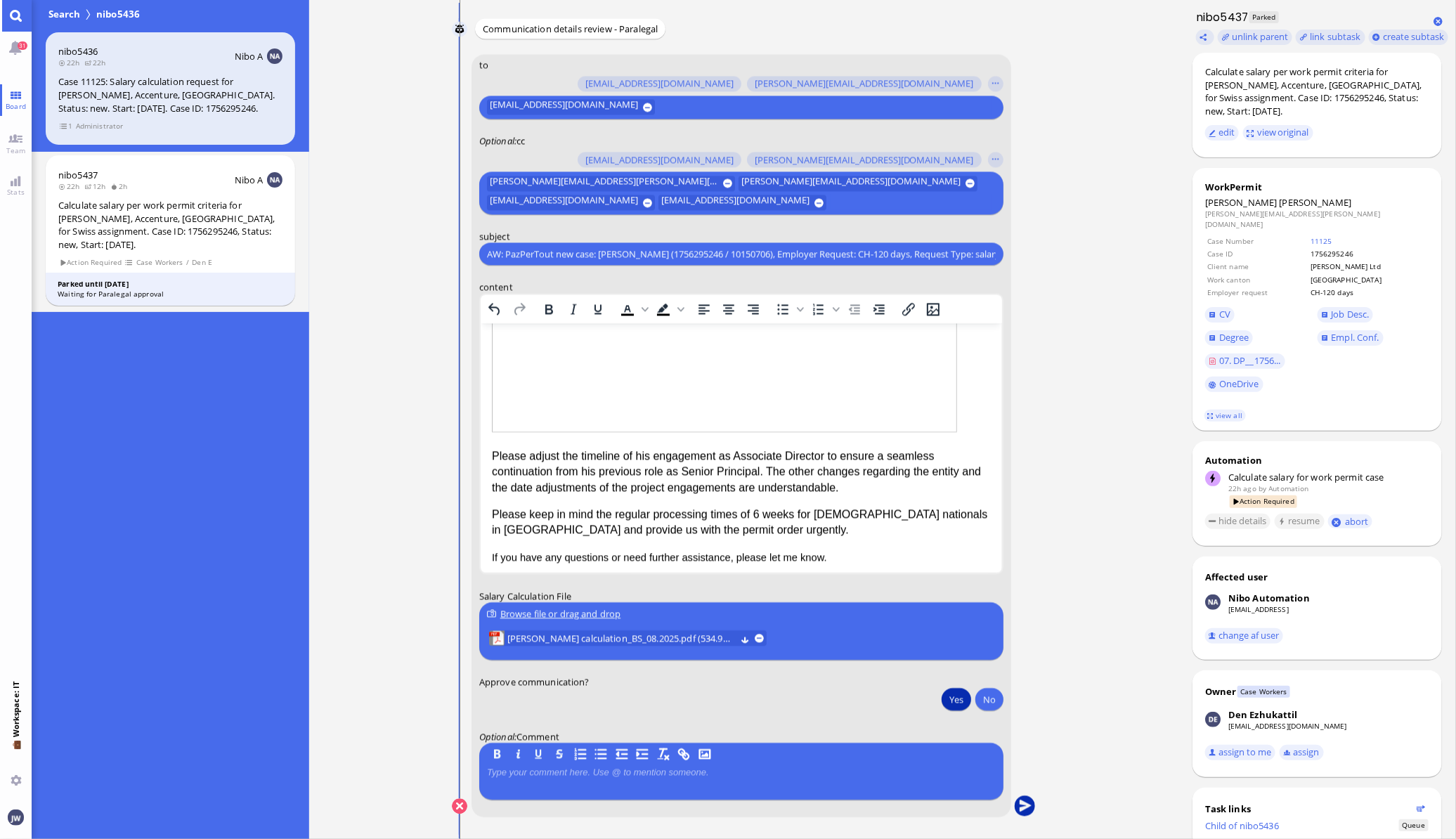
click at [1022, 803] on button "submit" at bounding box center [1024, 807] width 21 height 21
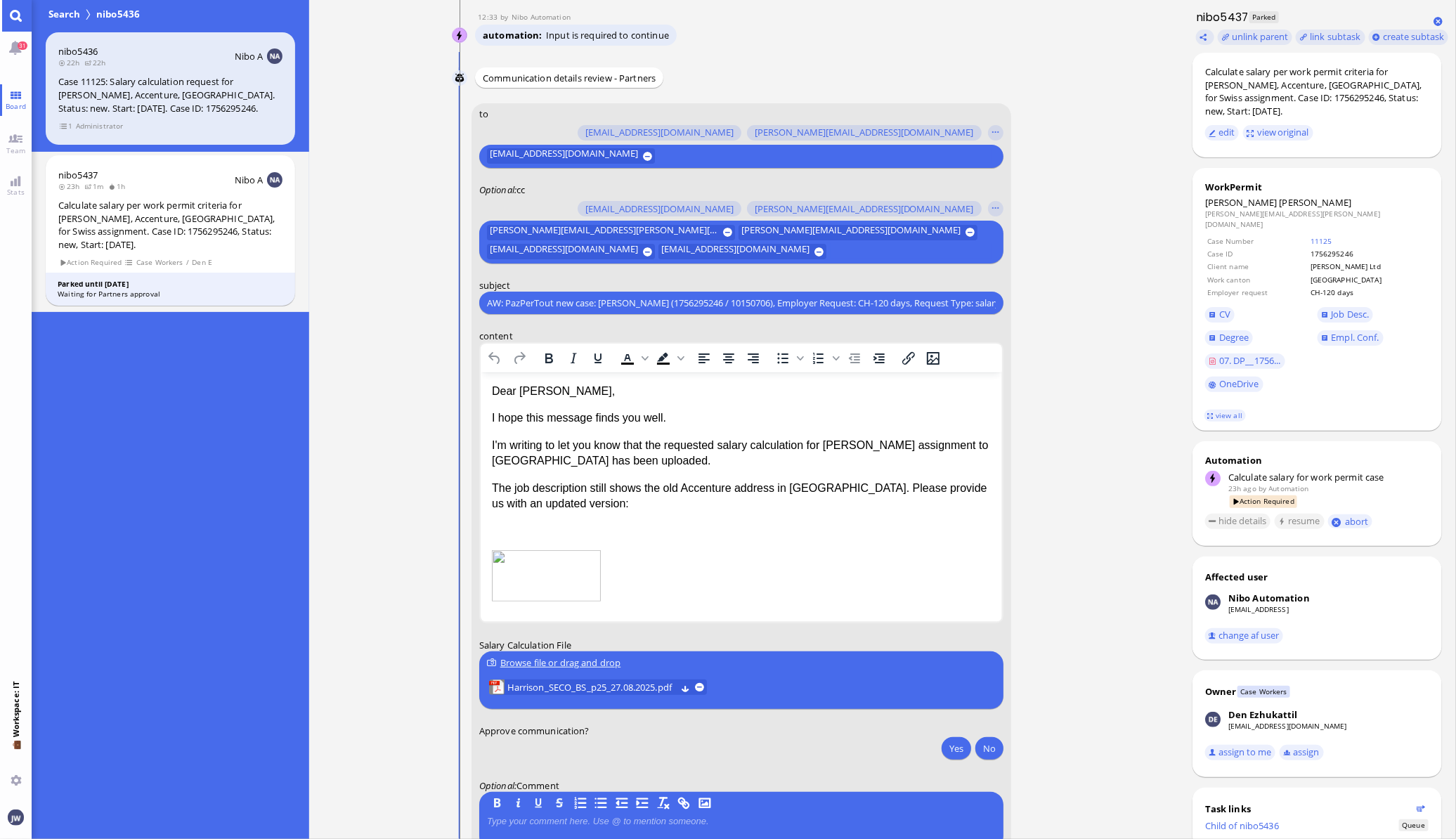
scroll to position [0, 0]
